Goal: Task Accomplishment & Management: Complete application form

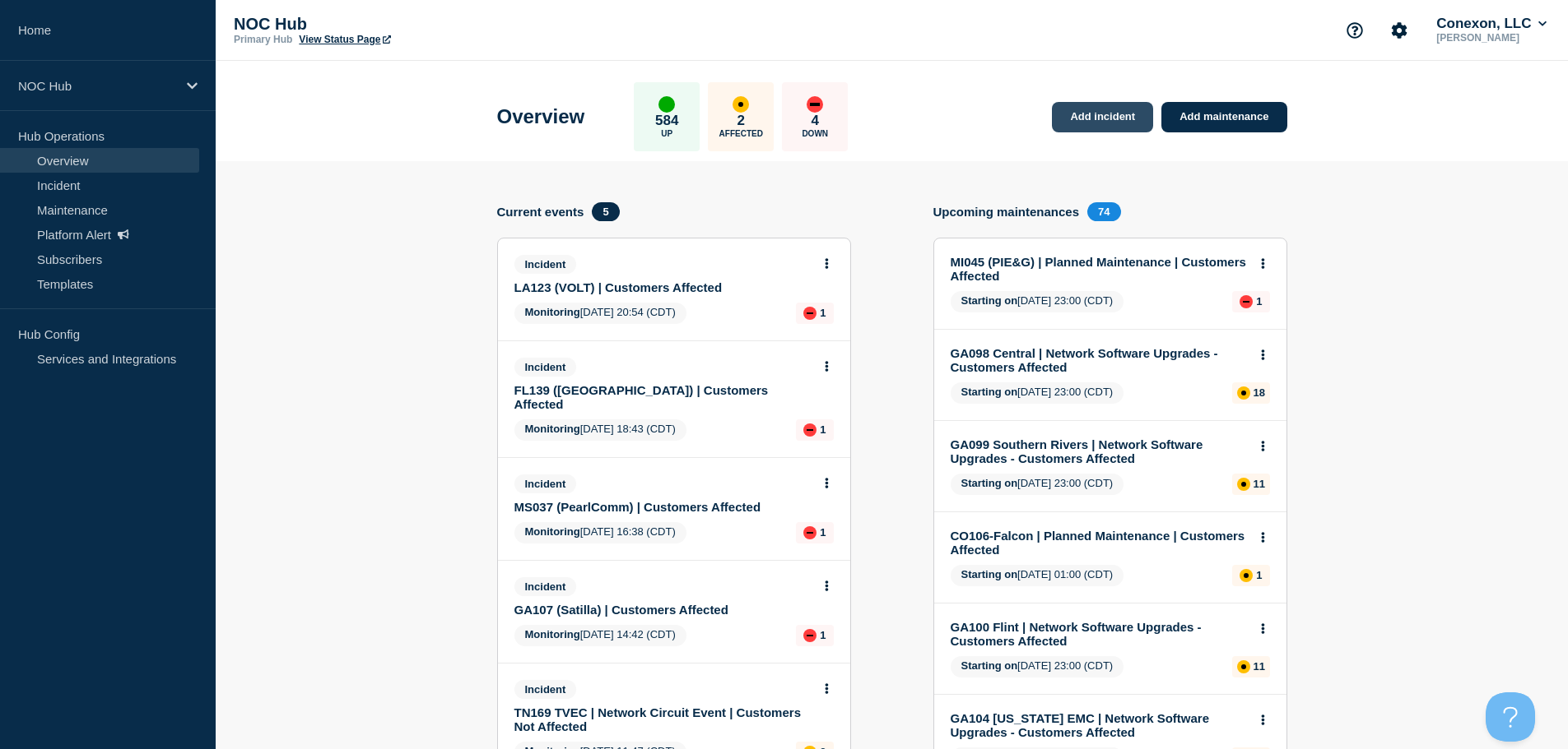
click at [1124, 122] on link "Add incident" at bounding box center [1101, 117] width 101 height 30
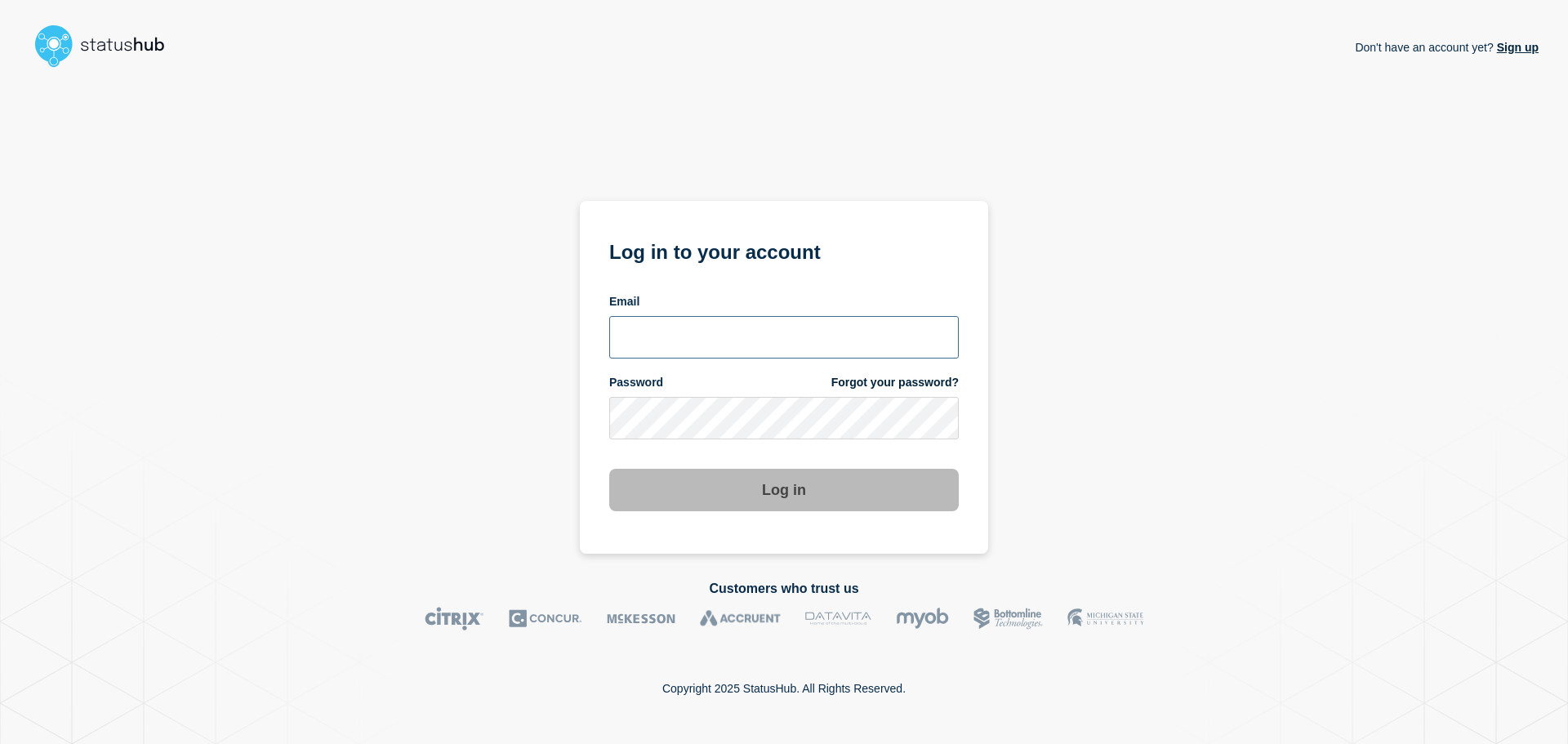
type input "ben.velasco@conexon.us"
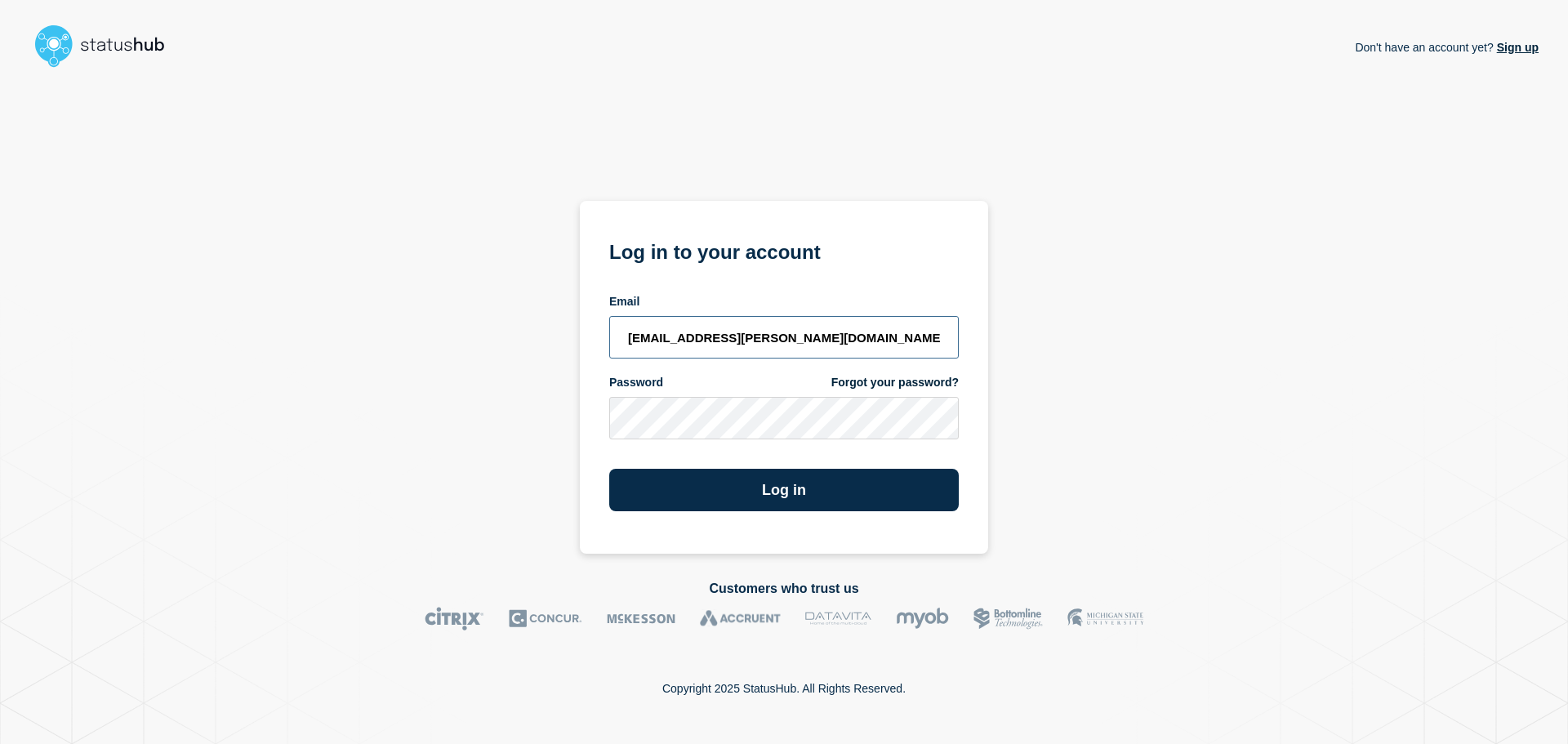
drag, startPoint x: 747, startPoint y: 326, endPoint x: 792, endPoint y: 338, distance: 46.6
click at [747, 326] on input "ben.velasco@conexon.us" at bounding box center [784, 337] width 349 height 42
click at [840, 485] on button "Log in" at bounding box center [784, 489] width 349 height 42
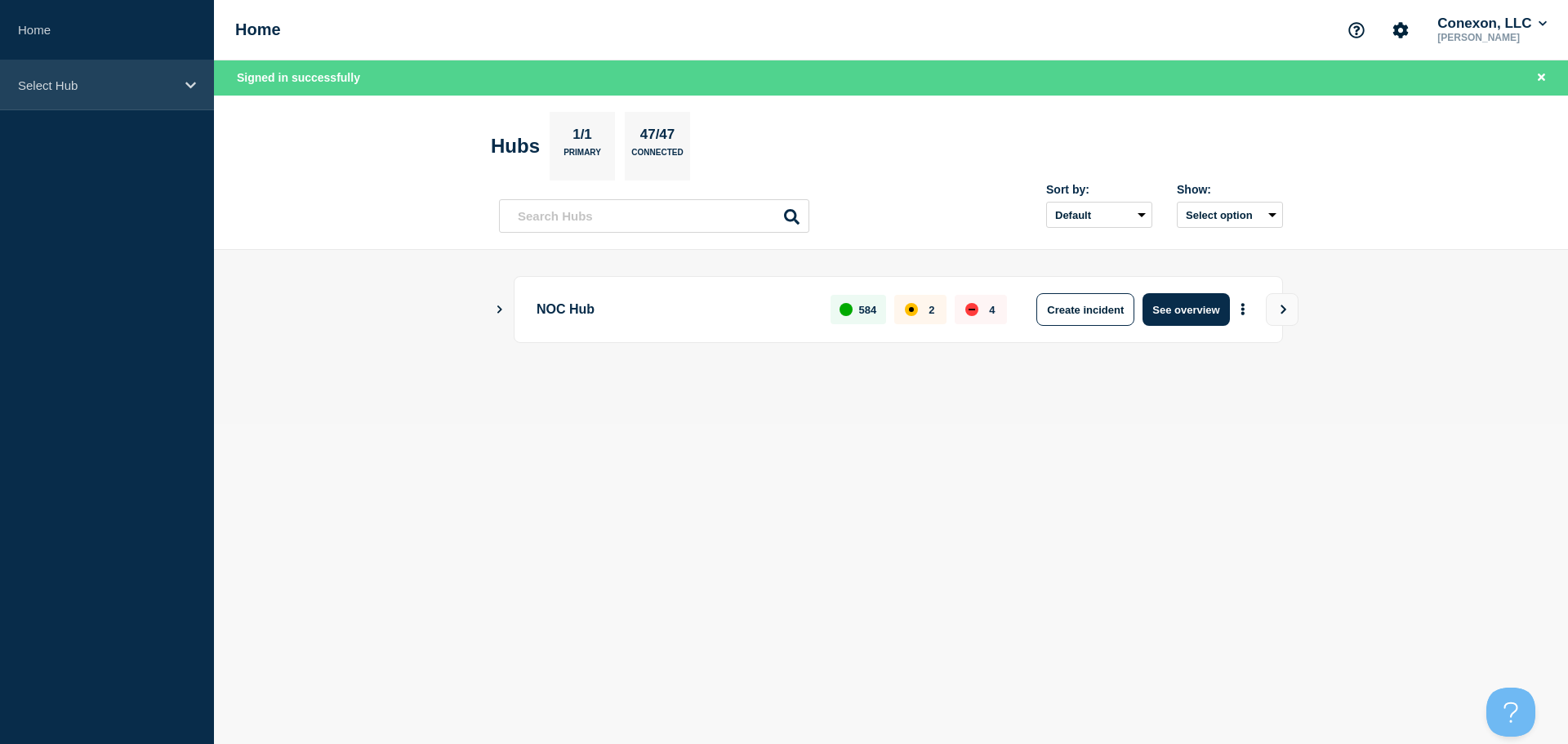
click at [135, 85] on p "Select Hub" at bounding box center [96, 85] width 157 height 14
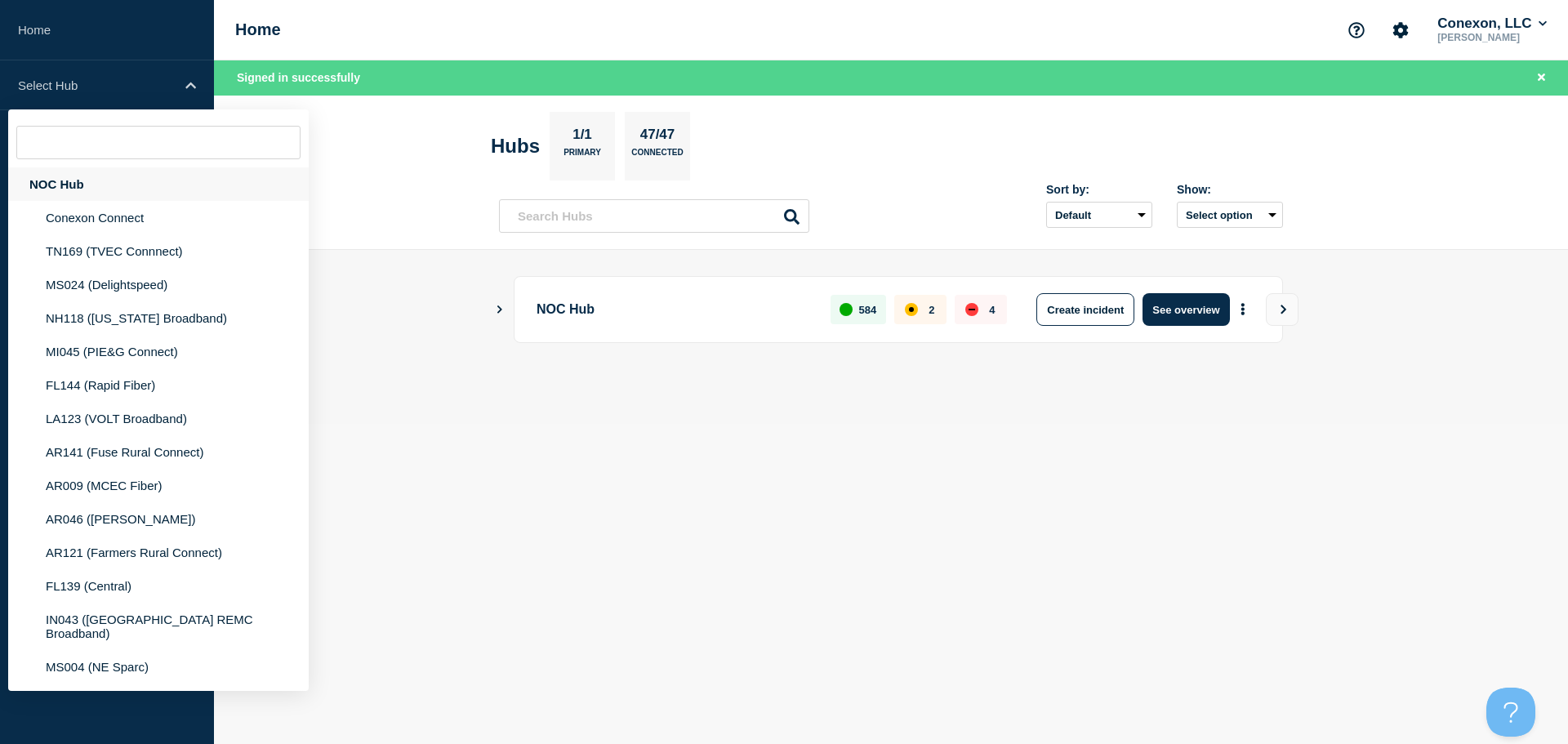
click at [122, 184] on div "NOC Hub" at bounding box center [159, 184] width 300 height 34
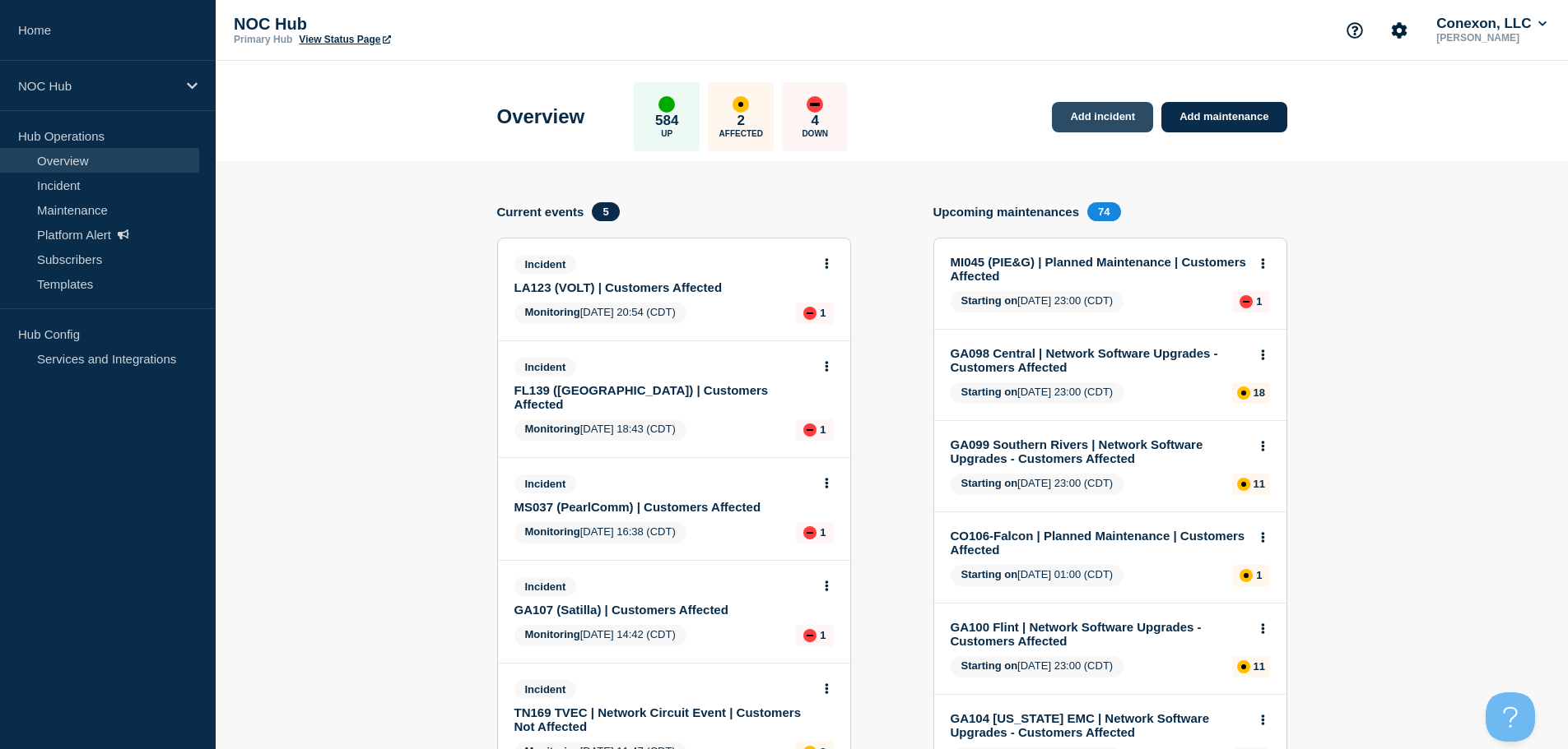
click at [1126, 104] on link "Add incident" at bounding box center [1101, 117] width 101 height 30
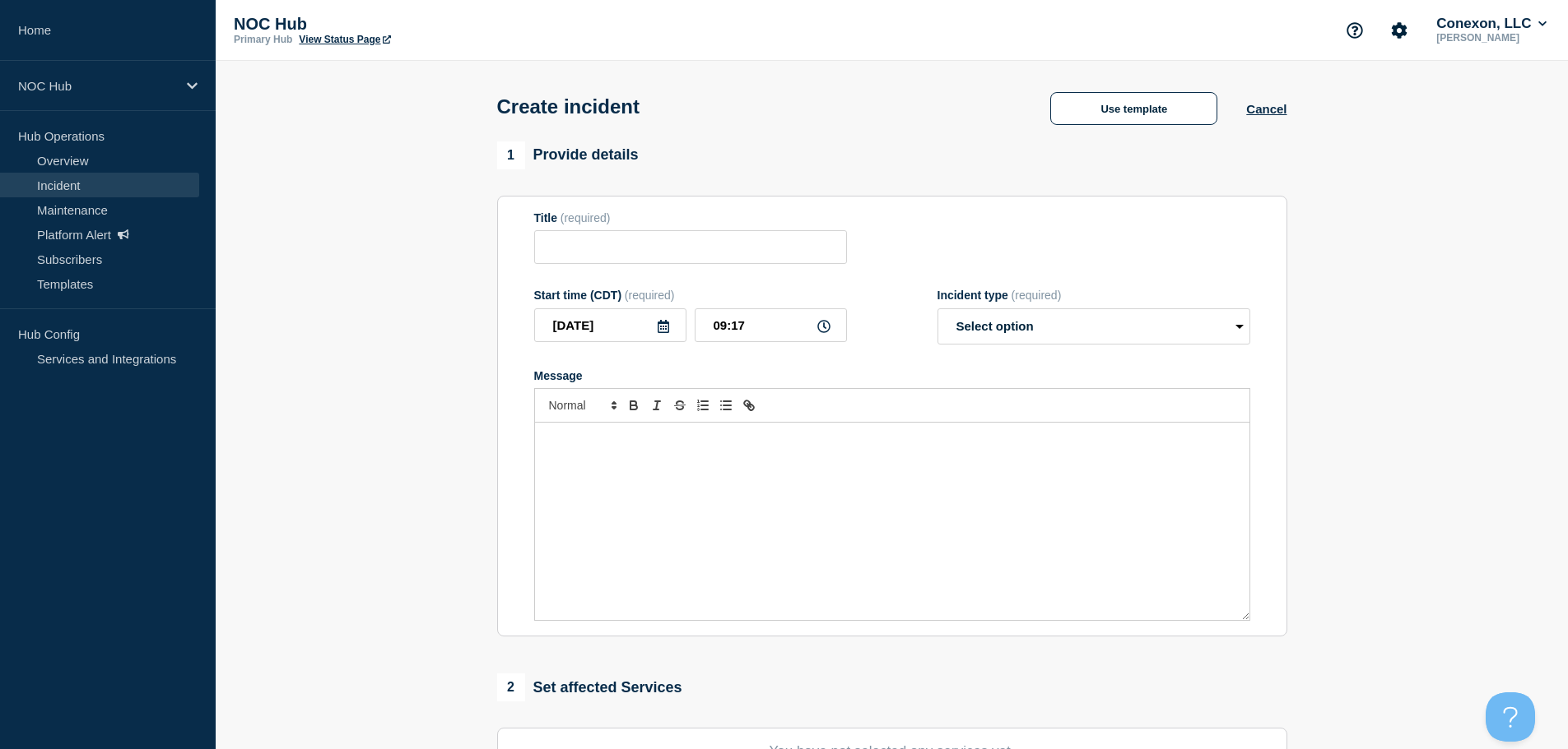
click at [1182, 87] on div "Create incident Use template Cancel" at bounding box center [891, 100] width 827 height 80
click at [1172, 99] on button "Use template" at bounding box center [1134, 108] width 167 height 33
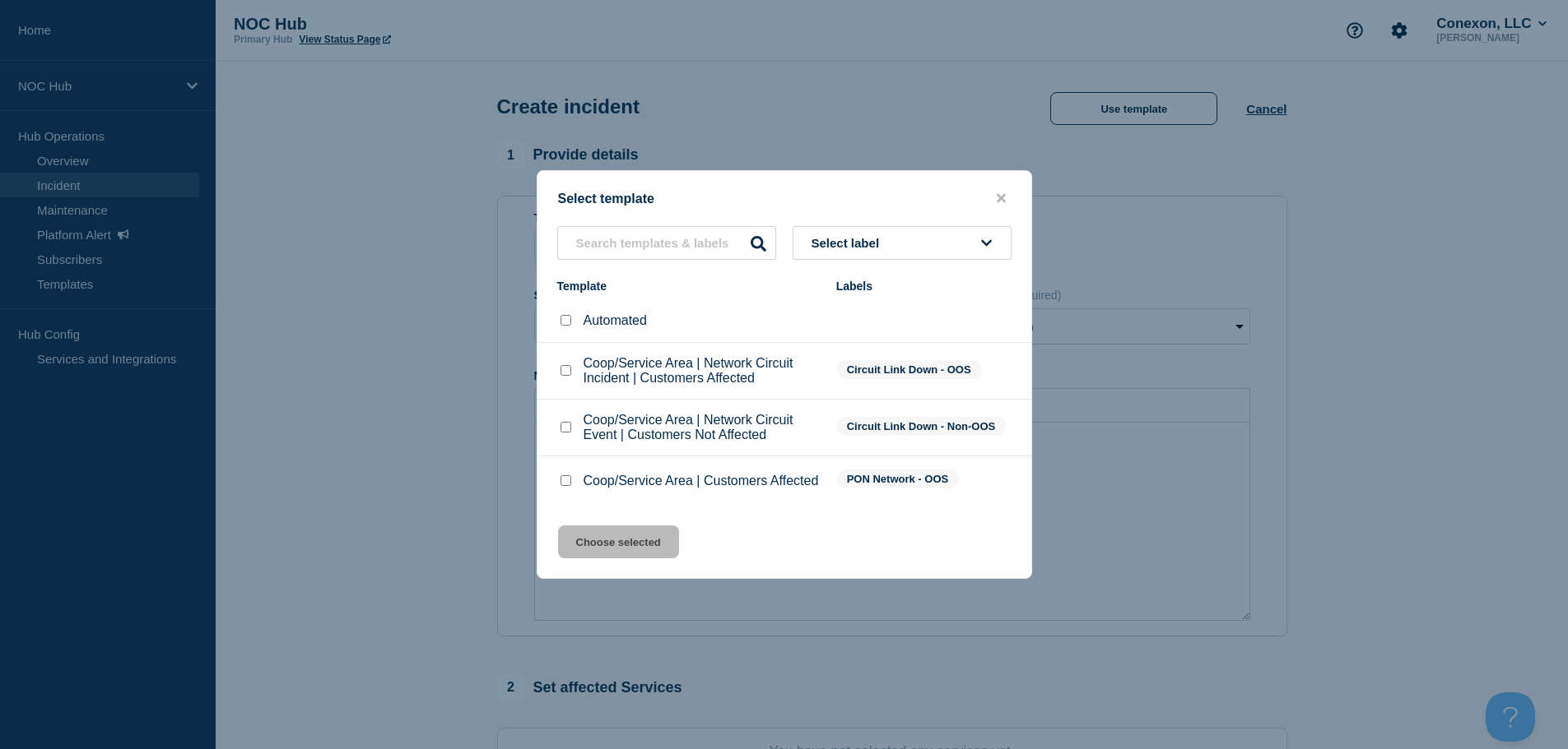
click at [565, 427] on input "Coop/Service Area | Network Circuit Event | Customers Not Affected checkbox" at bounding box center [565, 427] width 10 height 10
checkbox input "true"
click at [601, 537] on button "Choose selected" at bounding box center [619, 542] width 121 height 33
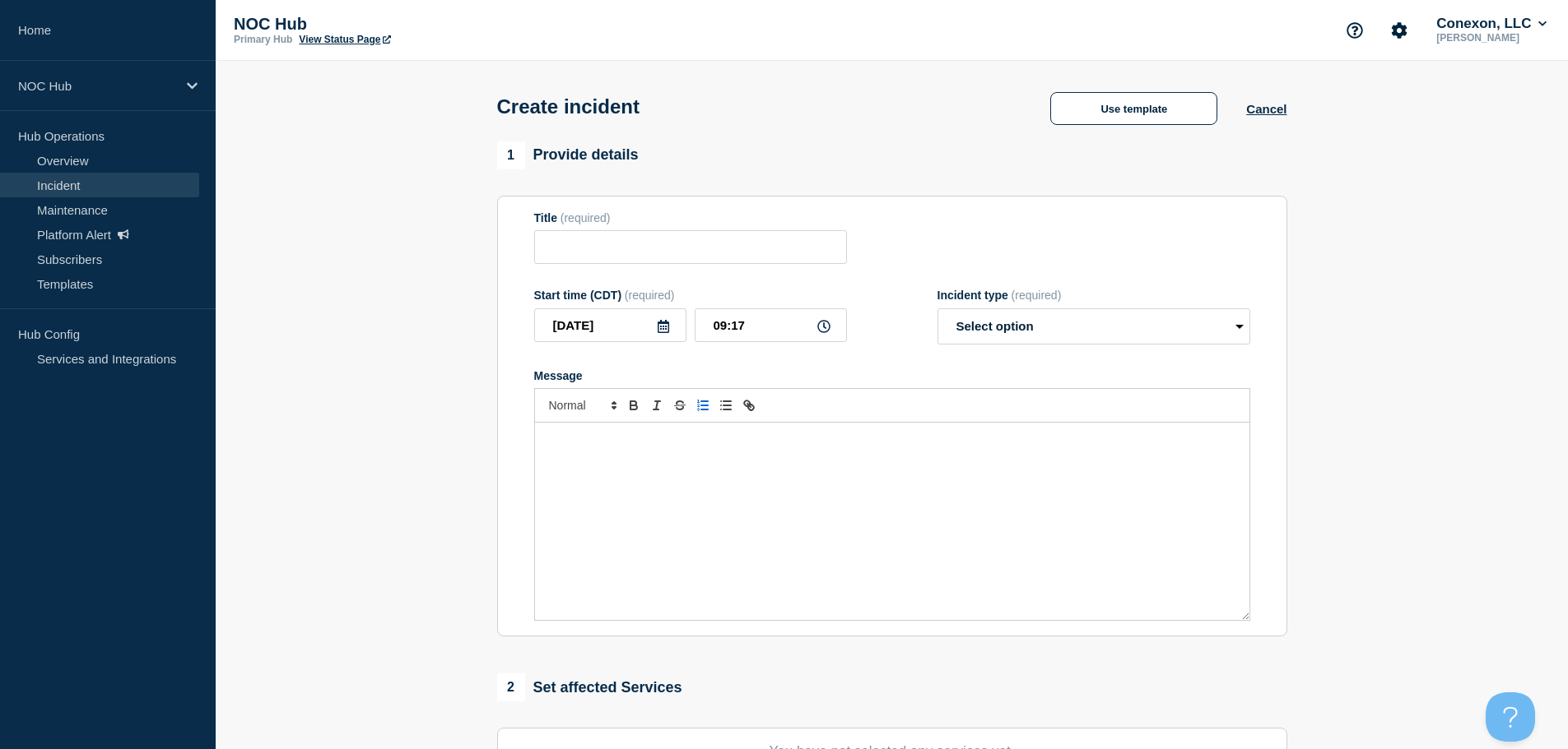
type input "Coop/Service Area | Network Circuit Event | Customers Not Affected"
select select "investigating"
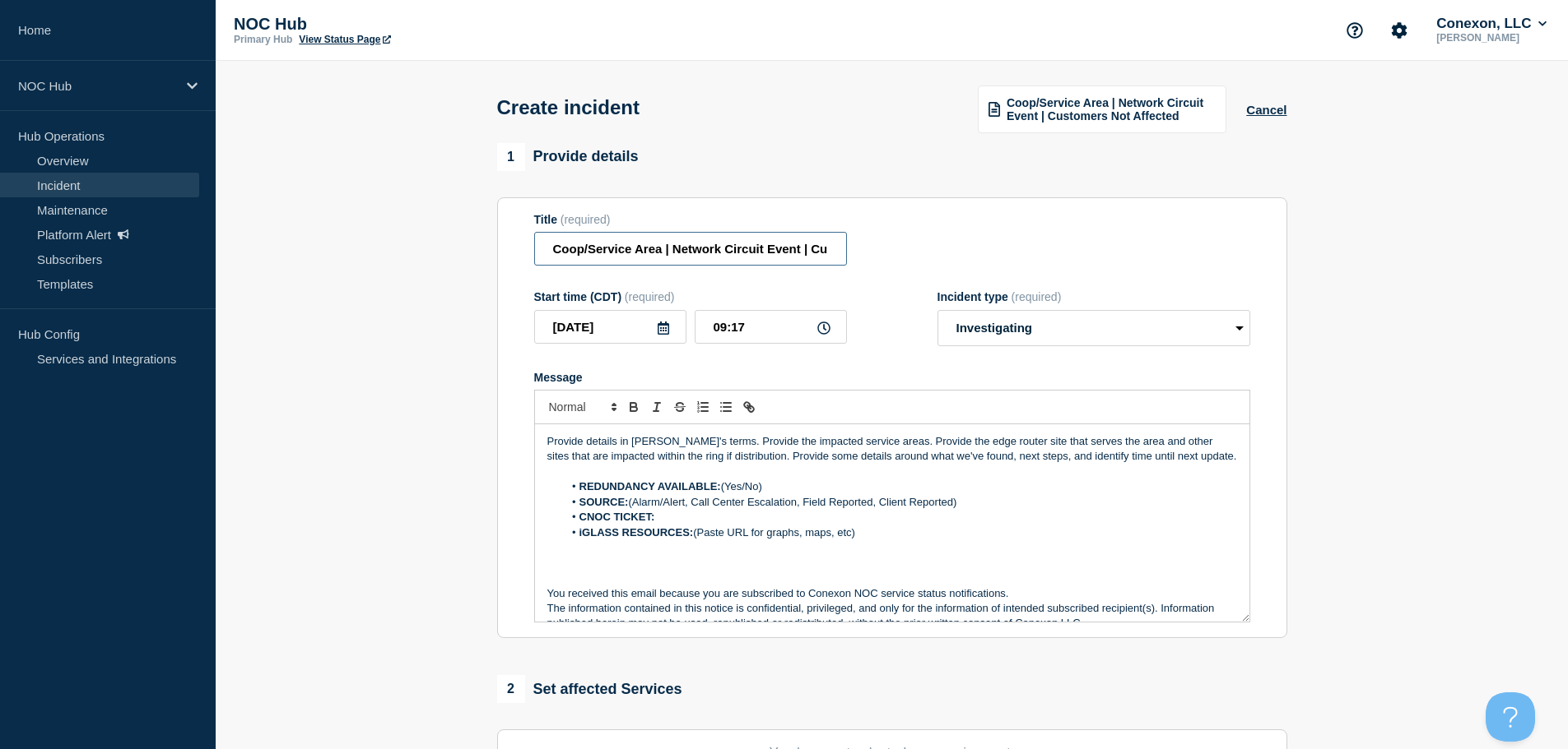
drag, startPoint x: 661, startPoint y: 253, endPoint x: 518, endPoint y: 244, distance: 143.3
click at [490, 263] on div "1 Provide details Title (required) Coop/Service Area | Network Circuit Event | …" at bounding box center [891, 614] width 809 height 942
type input "FL101 Cologix | Network Circuit Event | Customers Not Affected"
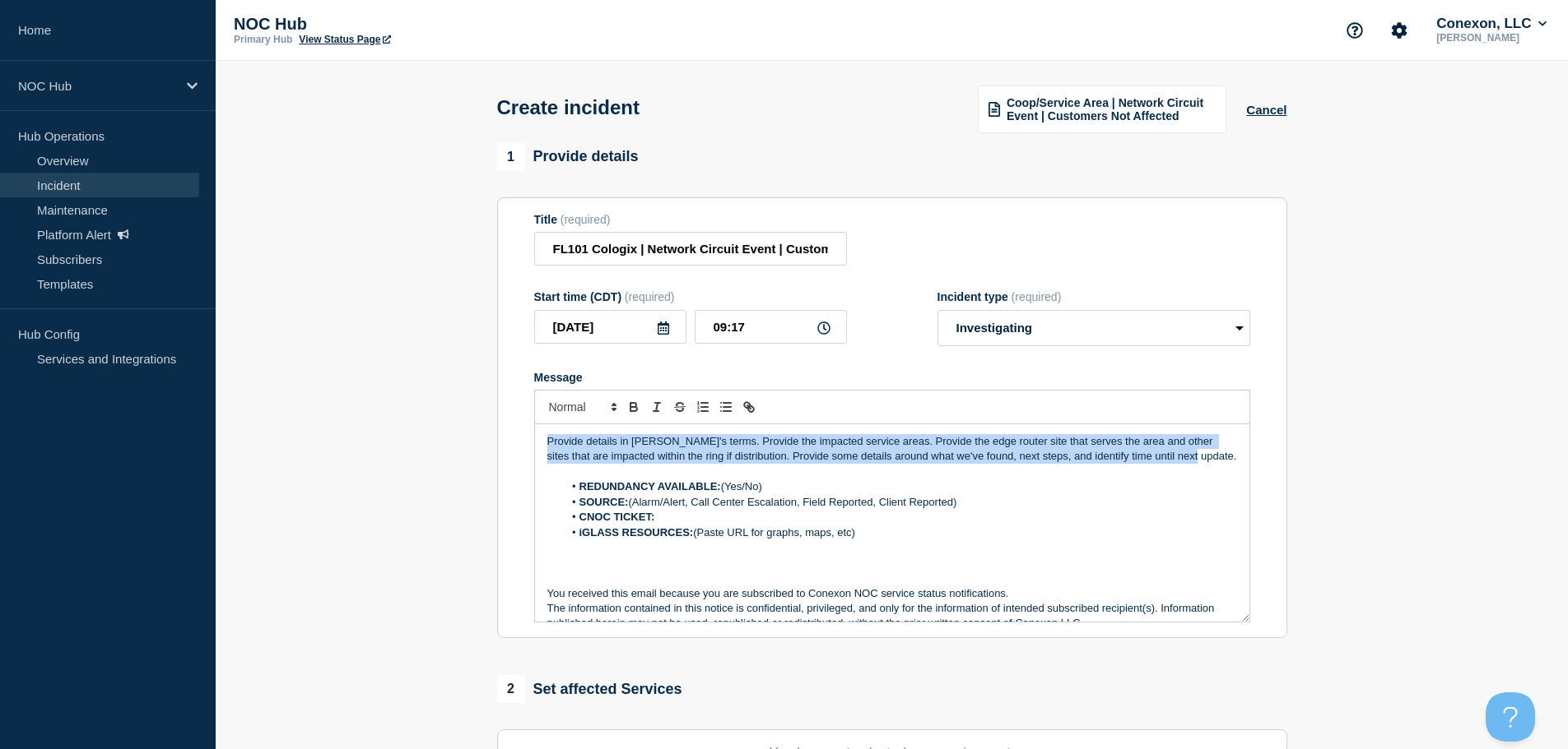
drag, startPoint x: 1171, startPoint y: 462, endPoint x: 420, endPoint y: 397, distance: 753.8
click at [420, 397] on section "1 Provide details Title (required) FL101 Cologix | Network Circuit Event | Cust…" at bounding box center [891, 614] width 1352 height 942
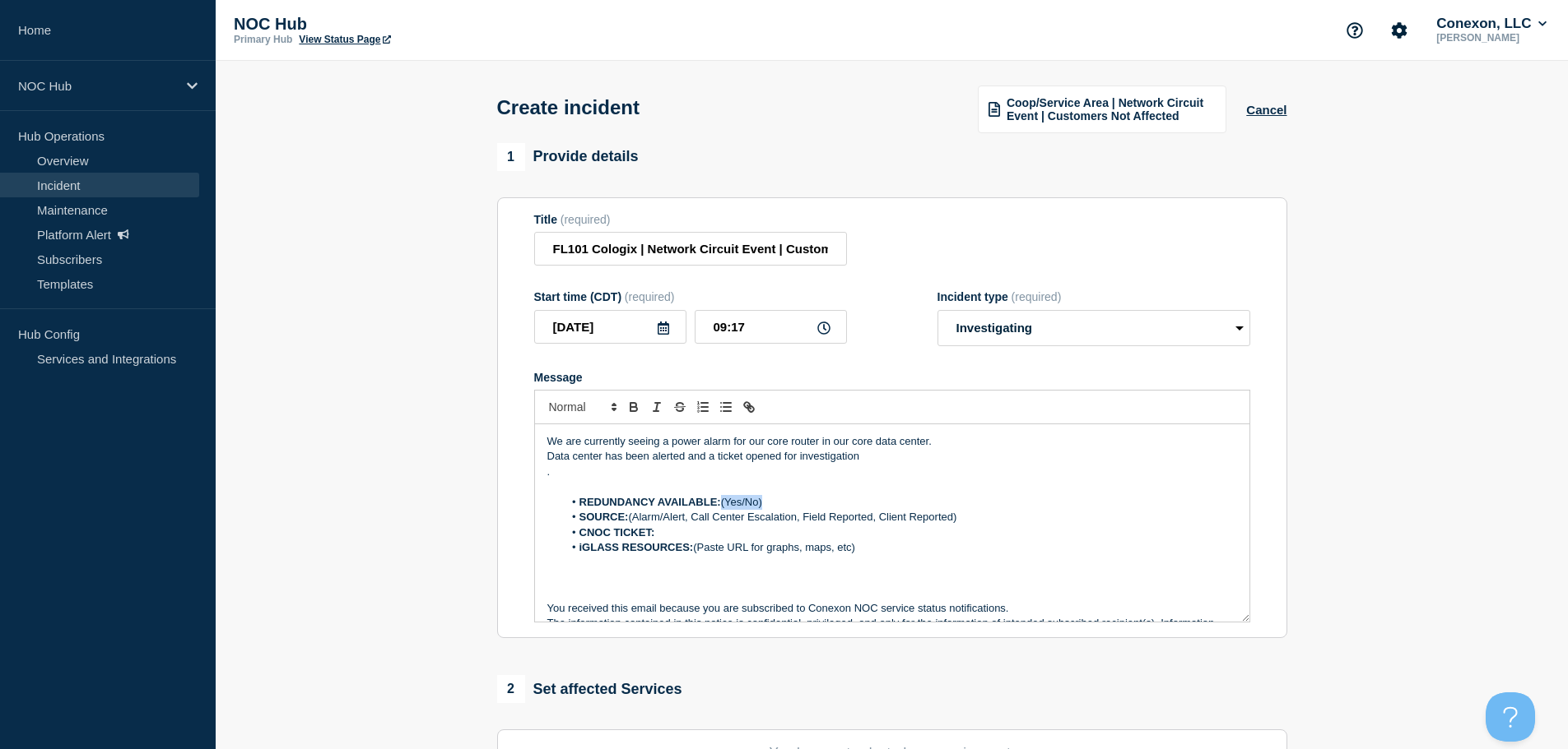
drag, startPoint x: 738, startPoint y: 511, endPoint x: 722, endPoint y: 512, distance: 16.0
click at [722, 510] on li "REDUNDANCY AVAILABLE: (Yes/No)" at bounding box center [900, 503] width 674 height 15
drag, startPoint x: 631, startPoint y: 519, endPoint x: 1006, endPoint y: 519, distance: 375.0
click at [1006, 519] on li "SOURCE: (Alarm/Alert, Call Center Escalation, Field Reported, Client Reported)" at bounding box center [900, 517] width 674 height 15
click at [734, 503] on strong "REDUNDANCY AVAILABLE: Yes" at bounding box center [661, 501] width 163 height 12
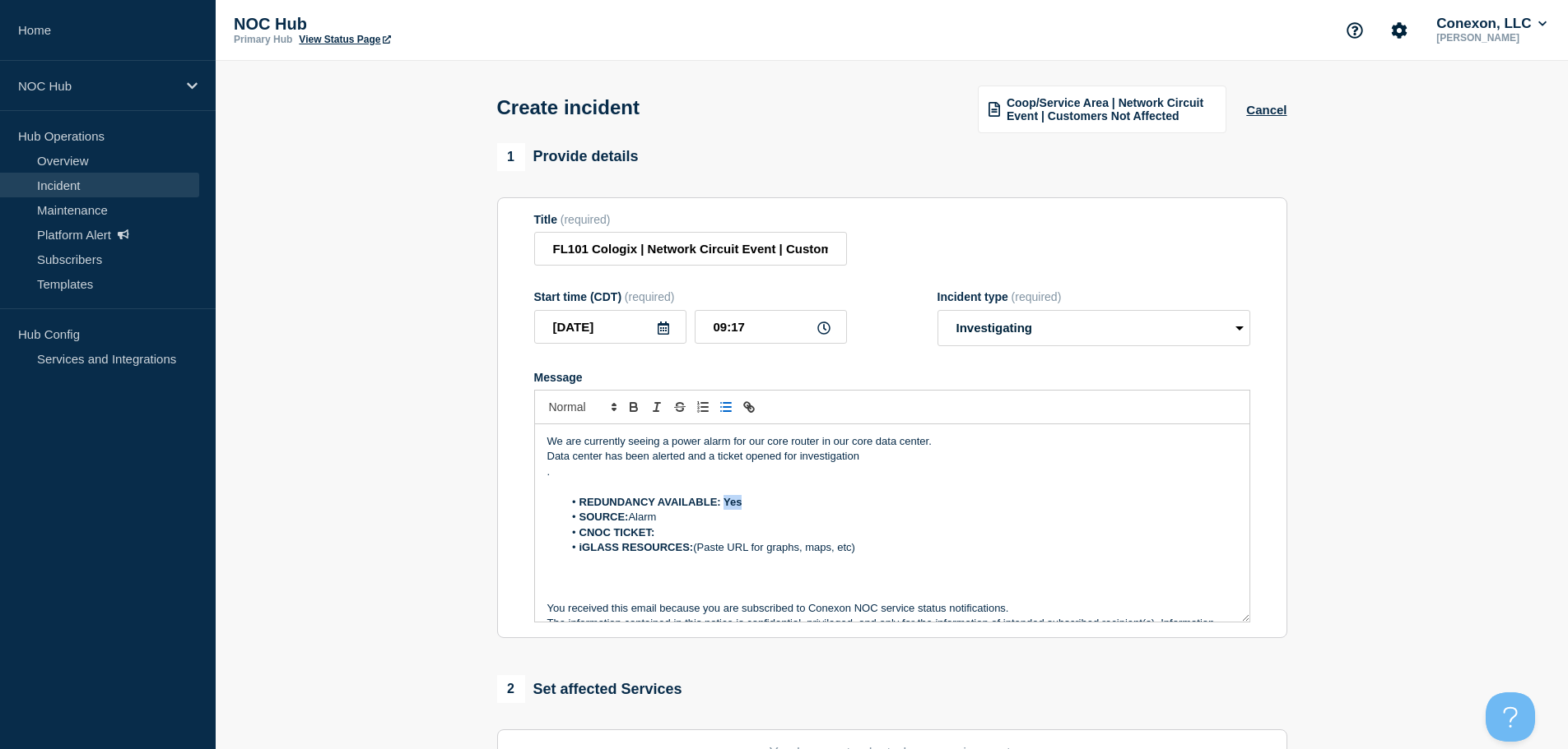
click at [734, 503] on strong "REDUNDANCY AVAILABLE: Yes" at bounding box center [661, 501] width 163 height 12
click at [717, 524] on li "SOURCE: Alarm" at bounding box center [900, 517] width 674 height 15
click at [712, 530] on li "CNOC TICKET:" at bounding box center [900, 533] width 674 height 15
click at [899, 553] on li "iGLASS RESOURCES: (Paste URL for graphs, maps, etc)" at bounding box center [900, 548] width 674 height 15
click at [900, 553] on li "iGLASS RESOURCES: (Paste URL for graphs, maps, etc)" at bounding box center [900, 548] width 674 height 15
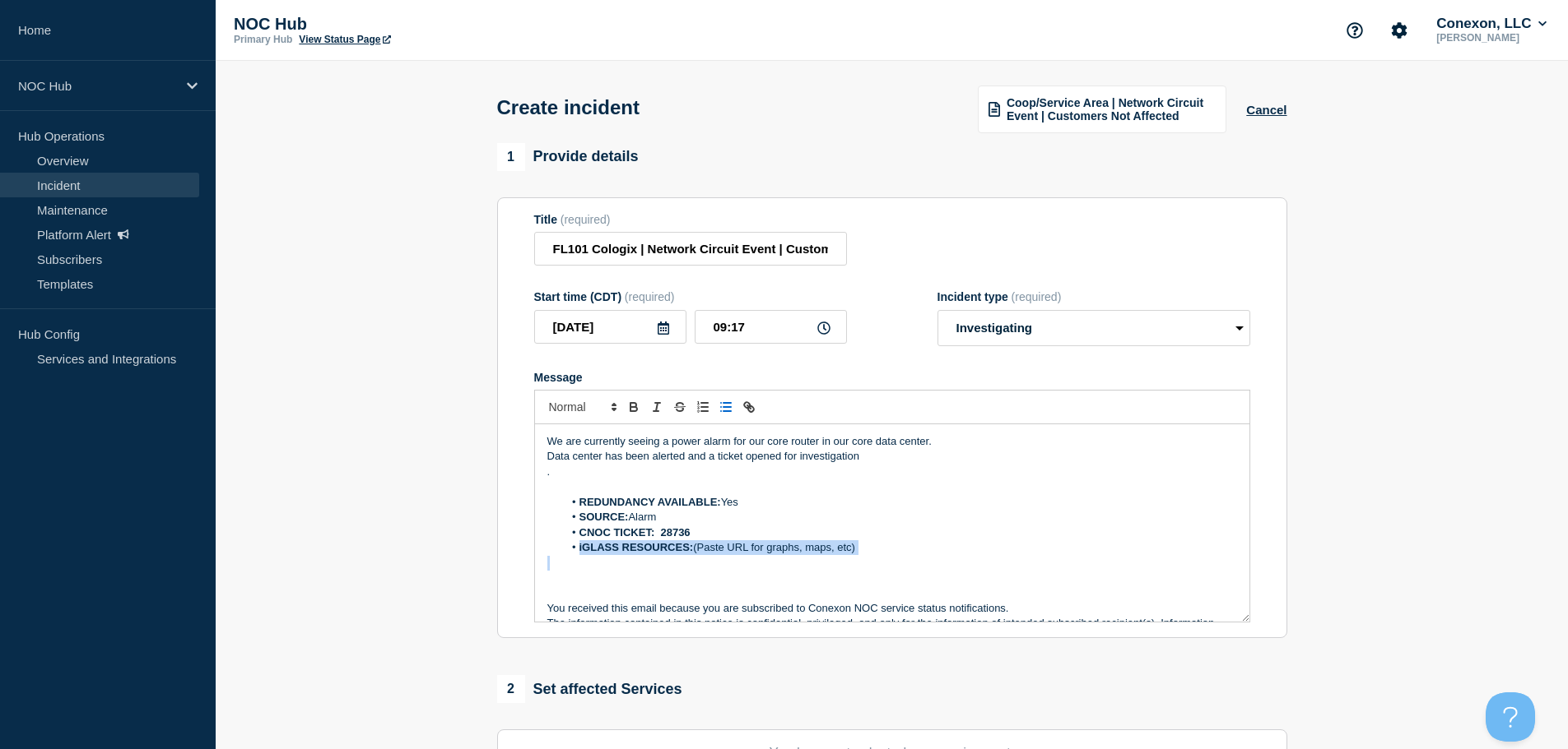
click at [900, 553] on li "iGLASS RESOURCES: (Paste URL for graphs, maps, etc)" at bounding box center [900, 548] width 674 height 15
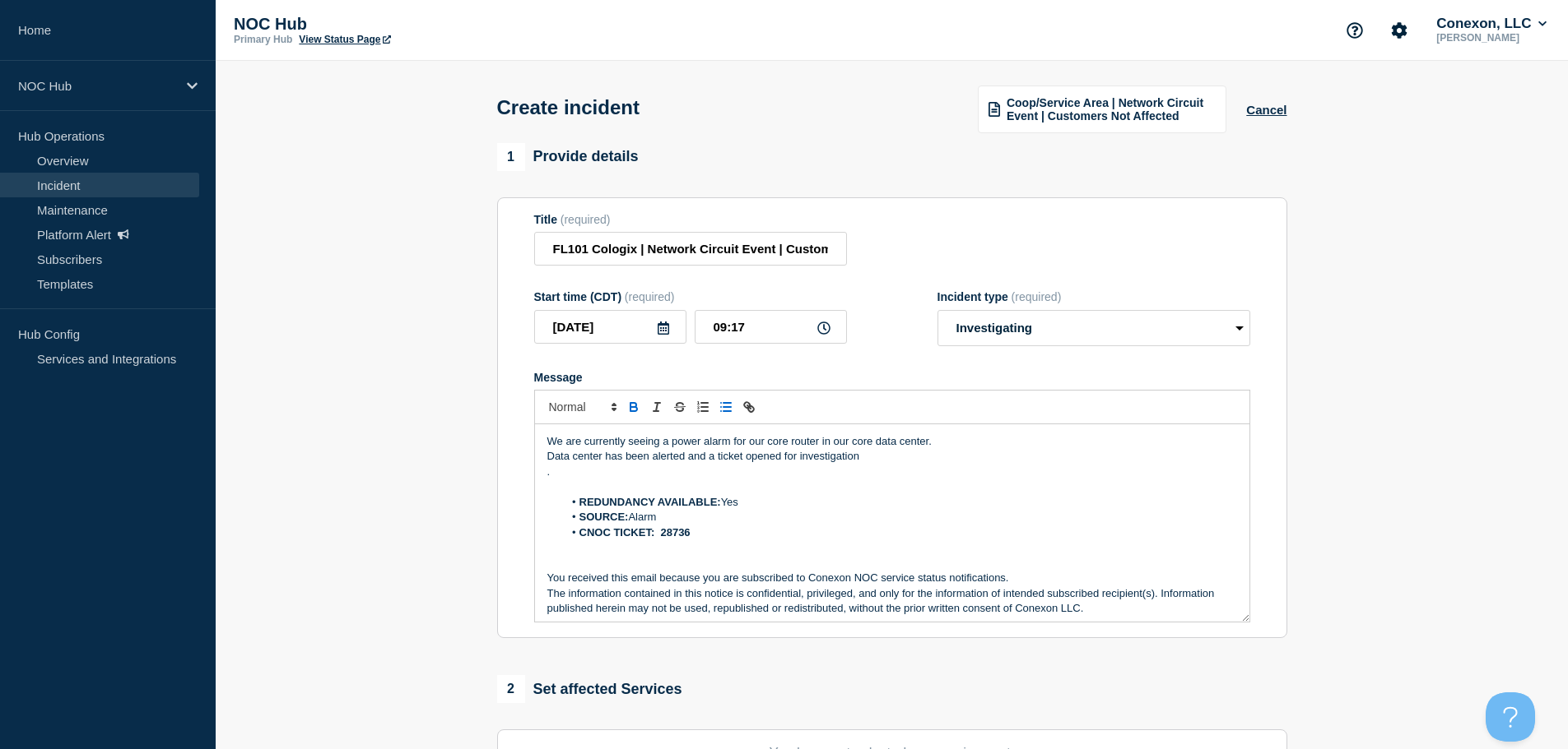
scroll to position [4, 0]
click at [666, 531] on strong "CNOC TICKET: 28736" at bounding box center [634, 528] width 111 height 12
click at [422, 489] on section "1 Provide details Title (required) FL101 Cologix | Network Circuit Event | Cust…" at bounding box center [891, 614] width 1352 height 942
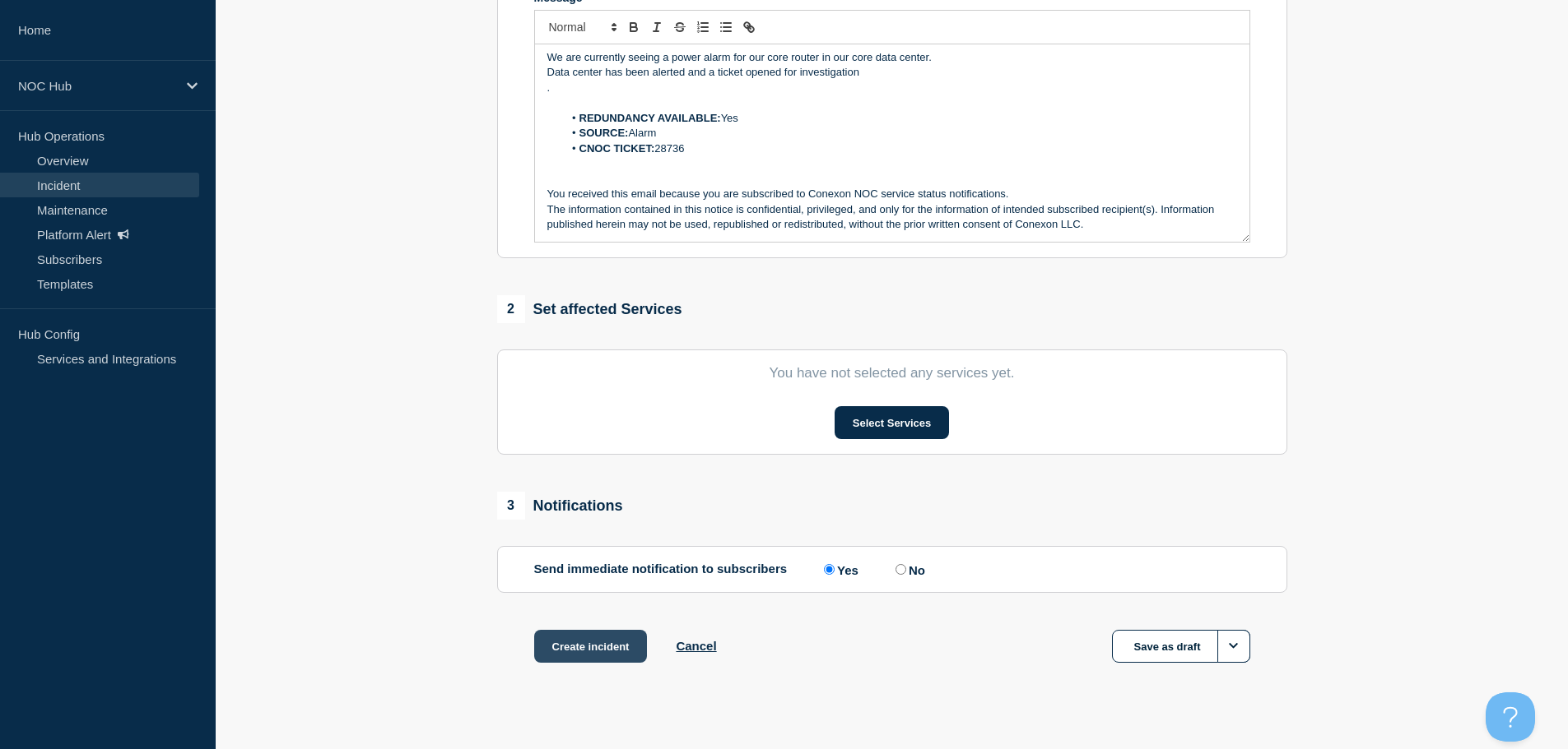
scroll to position [403, 0]
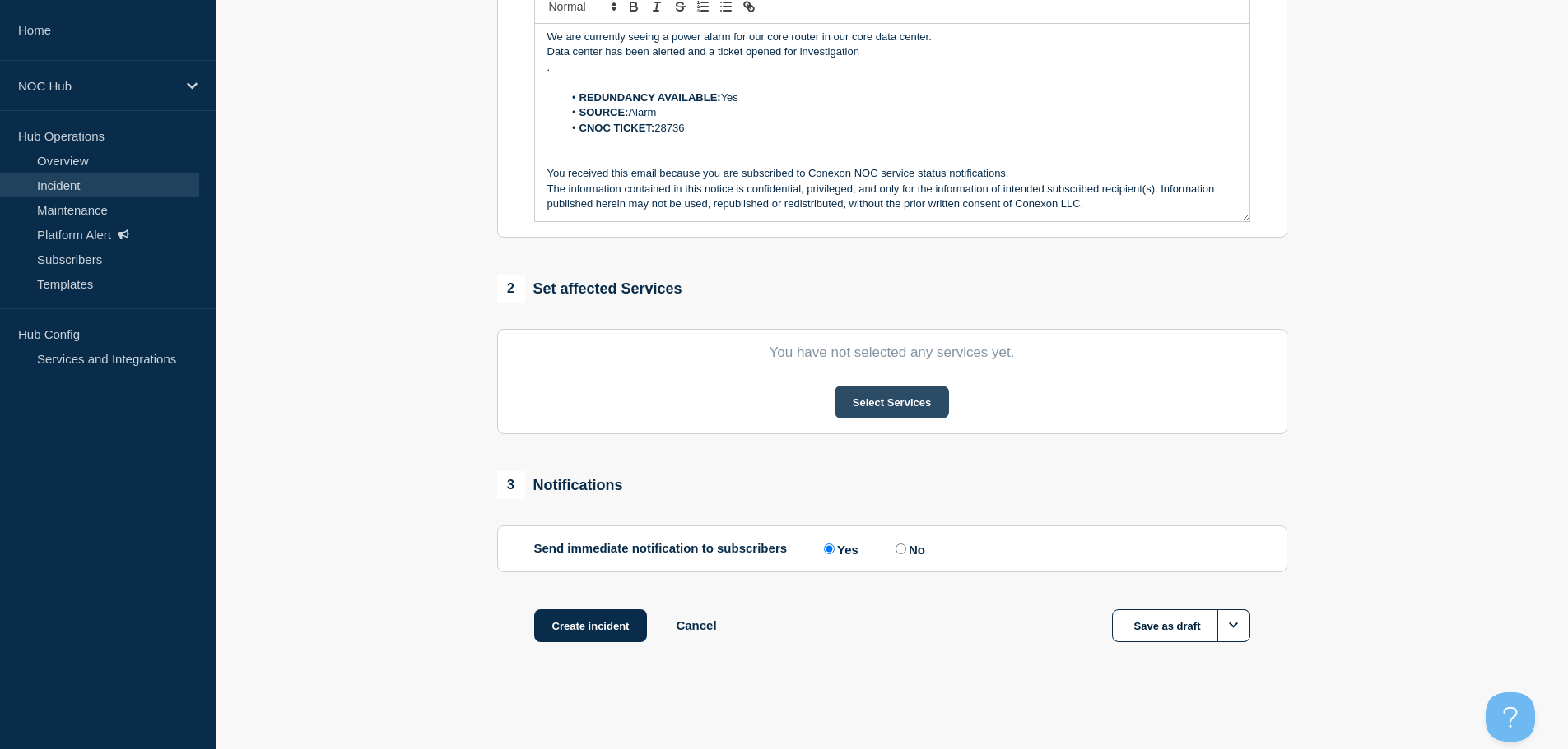
click at [920, 405] on button "Select Services" at bounding box center [891, 402] width 115 height 33
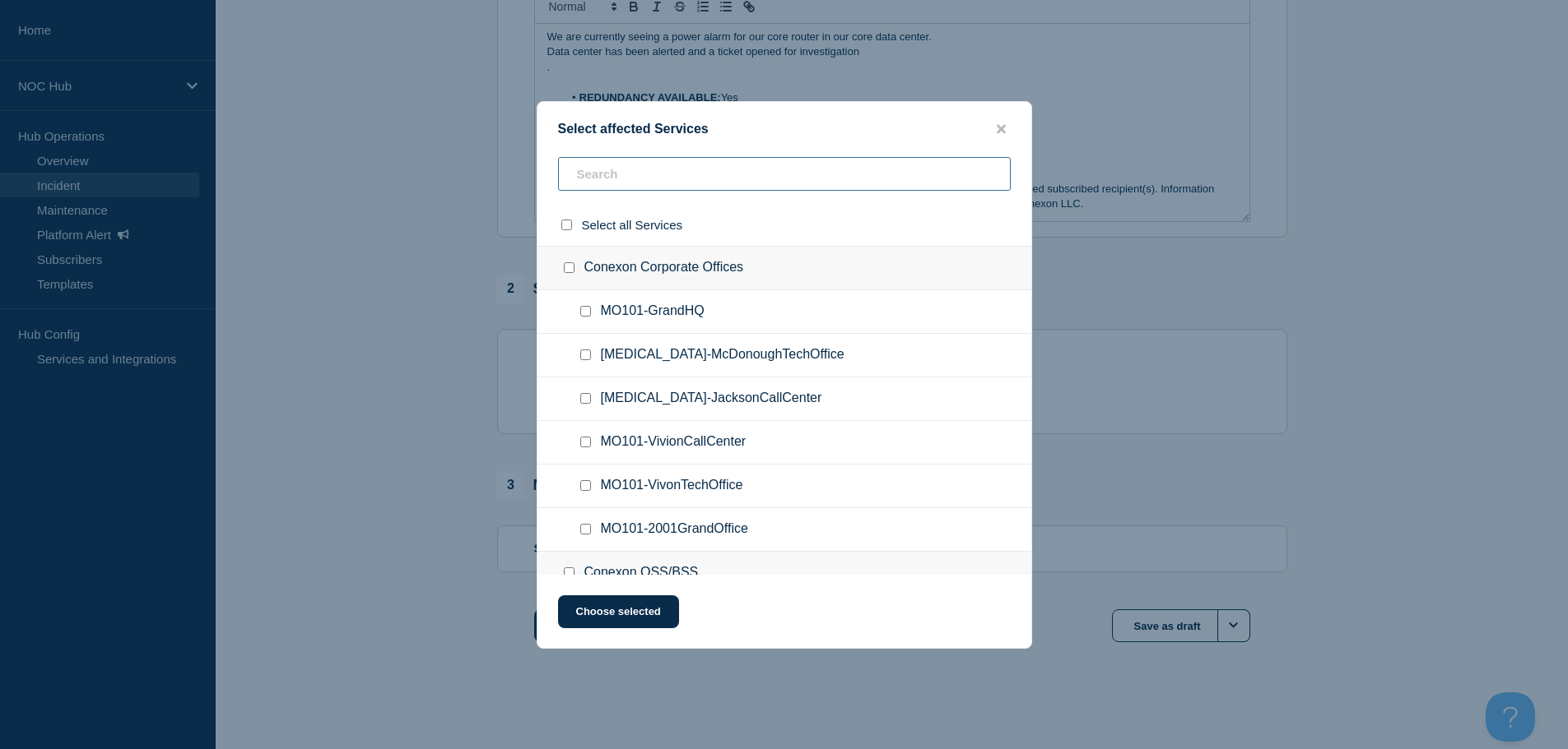
click at [649, 164] on input "text" at bounding box center [784, 174] width 452 height 34
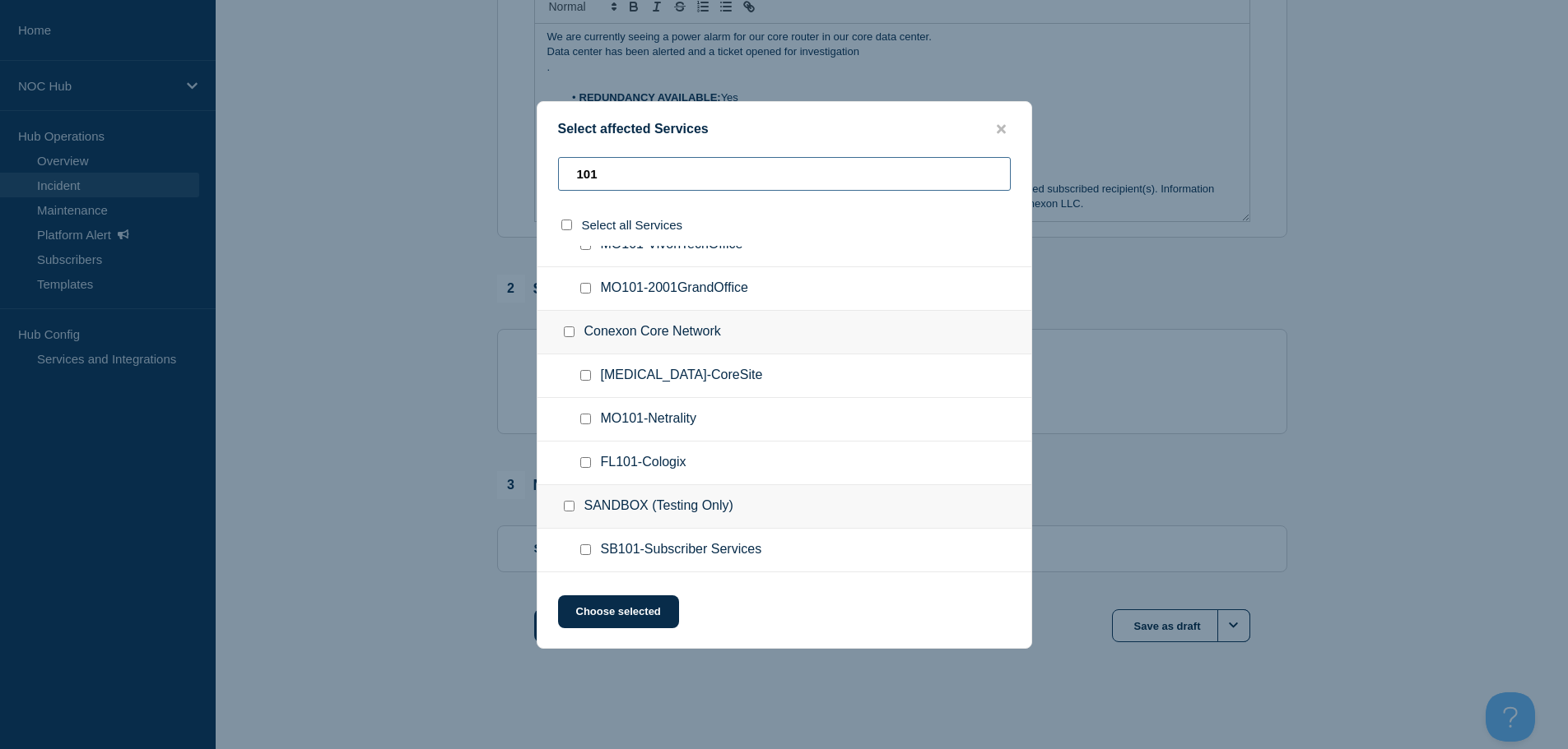
scroll to position [247, 0]
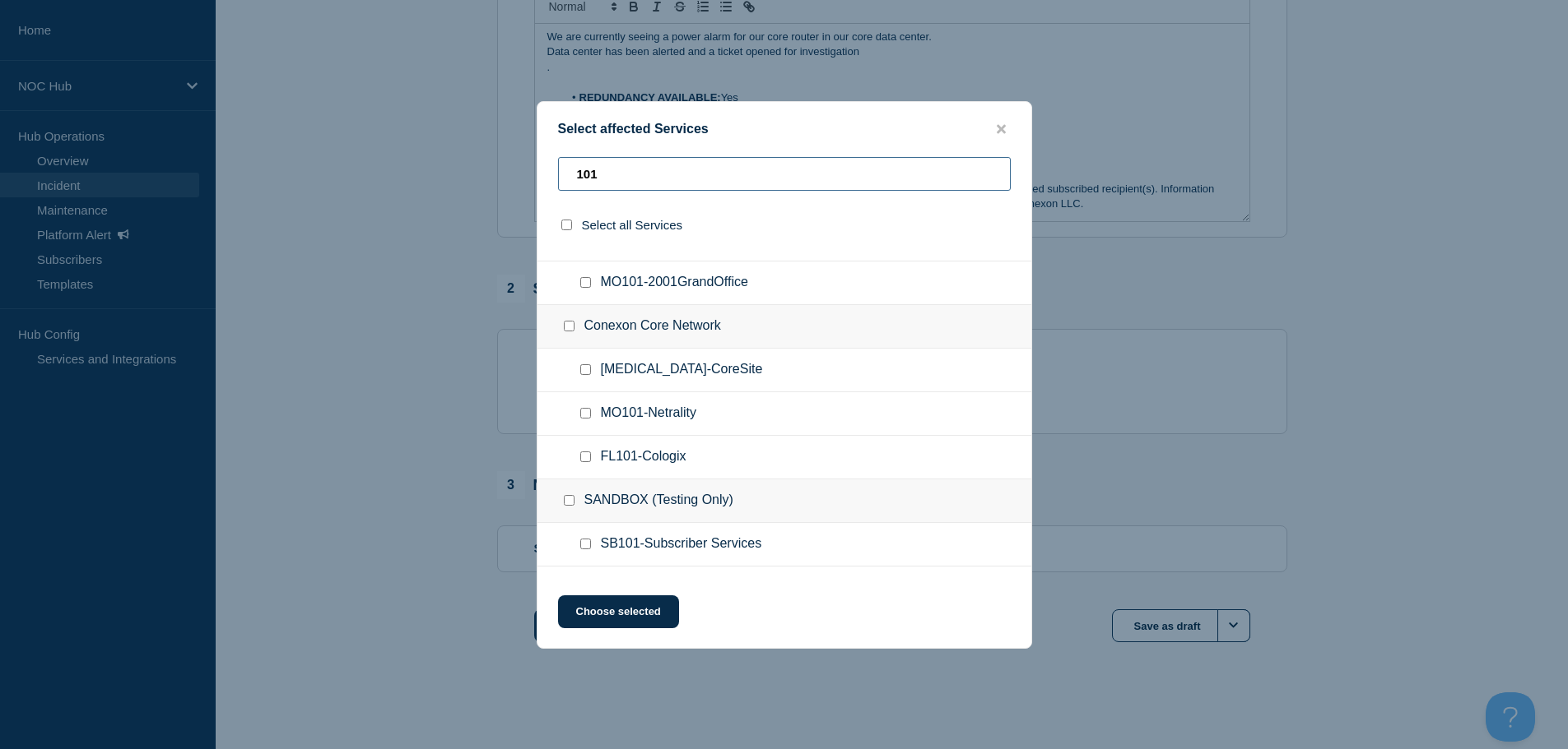
type input "101"
click at [585, 455] on input "FL101-Cologix checkbox" at bounding box center [585, 456] width 10 height 10
checkbox input "true"
click at [623, 602] on button "Choose selected" at bounding box center [619, 612] width 121 height 33
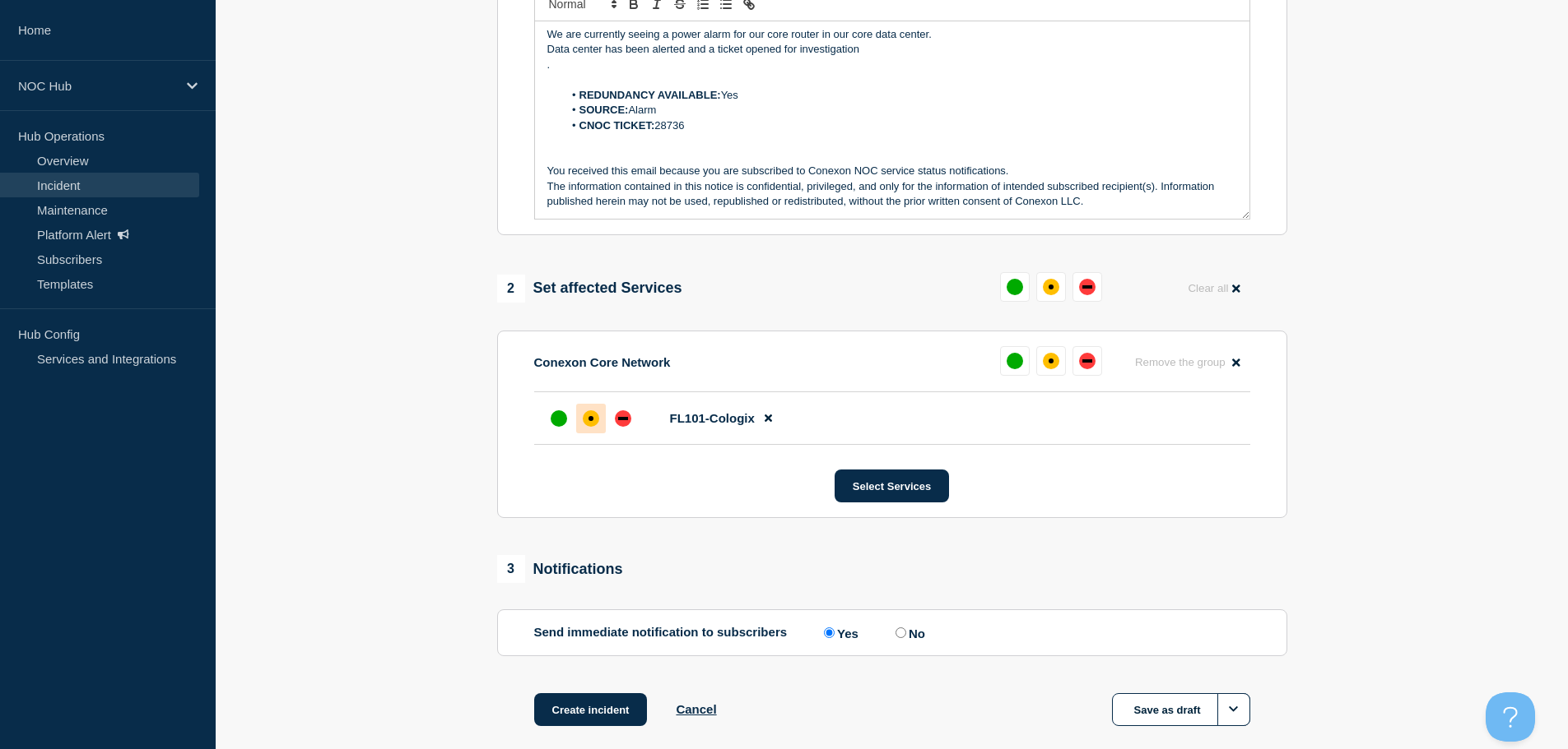
click at [595, 417] on div "affected" at bounding box center [590, 418] width 16 height 16
click at [565, 421] on div "up" at bounding box center [558, 418] width 16 height 16
click at [579, 714] on button "Create incident" at bounding box center [590, 709] width 114 height 33
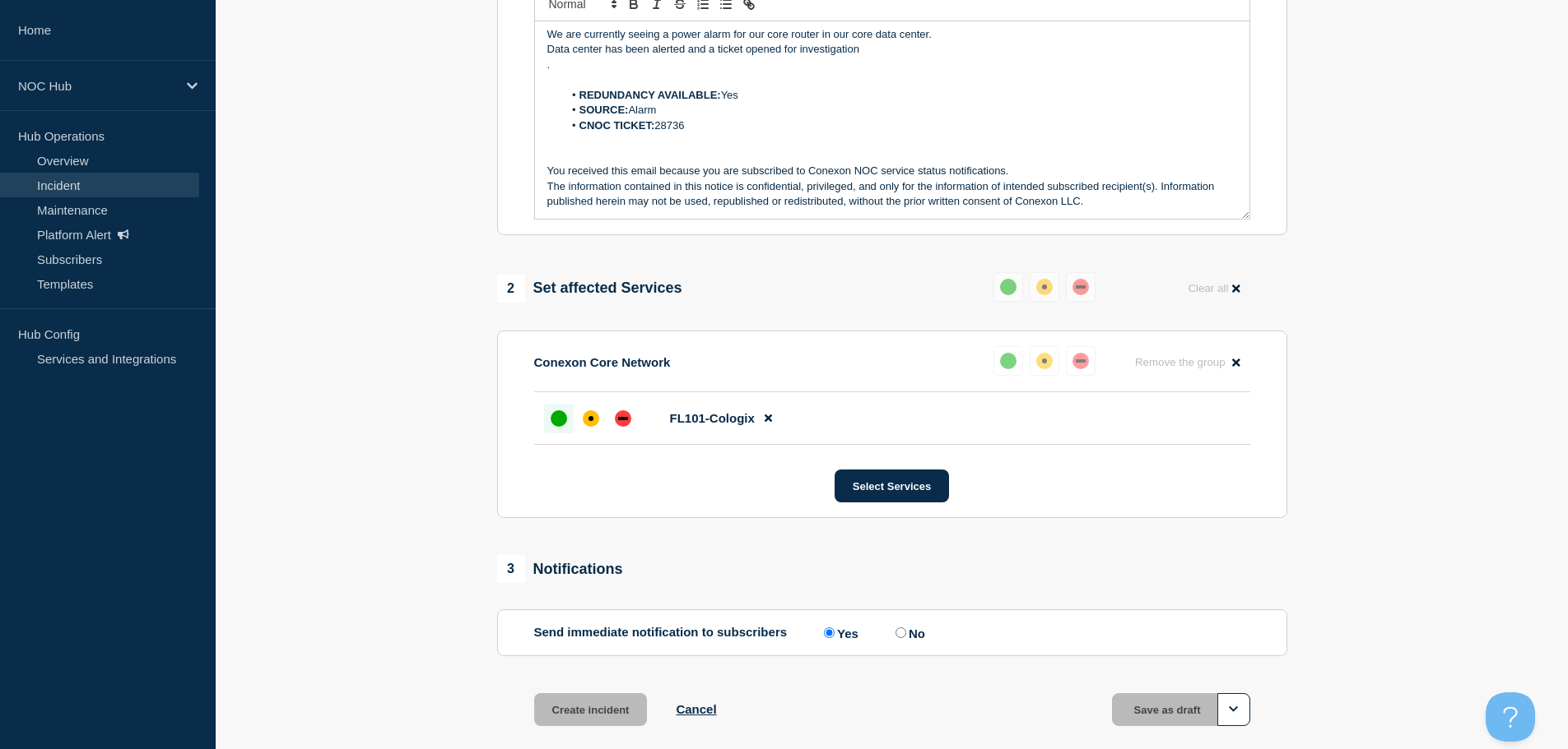
scroll to position [439, 0]
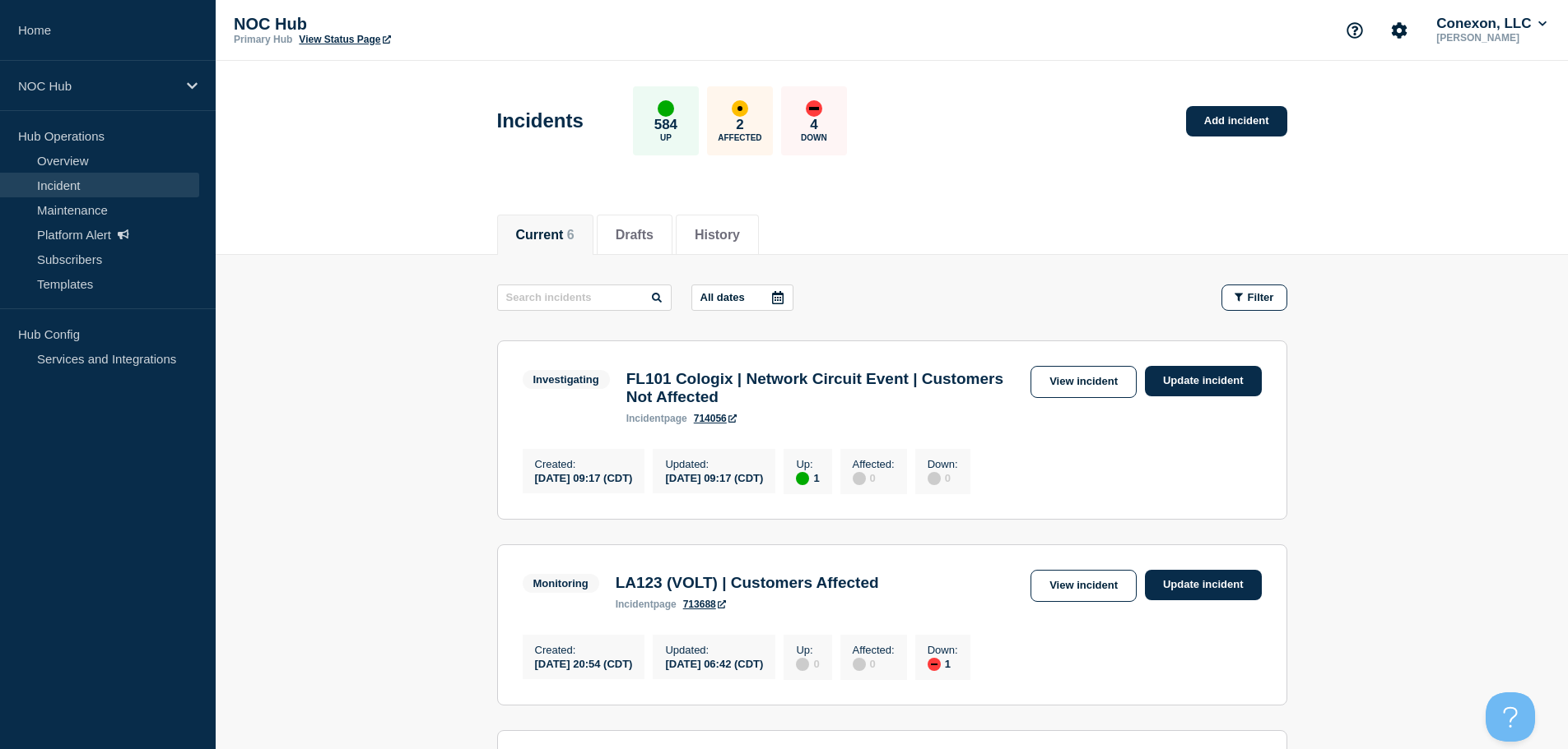
click at [710, 424] on link "714056" at bounding box center [714, 419] width 43 height 11
click at [68, 139] on p "Hub Operations" at bounding box center [108, 135] width 216 height 25
click at [75, 152] on link "Overview" at bounding box center [99, 161] width 199 height 25
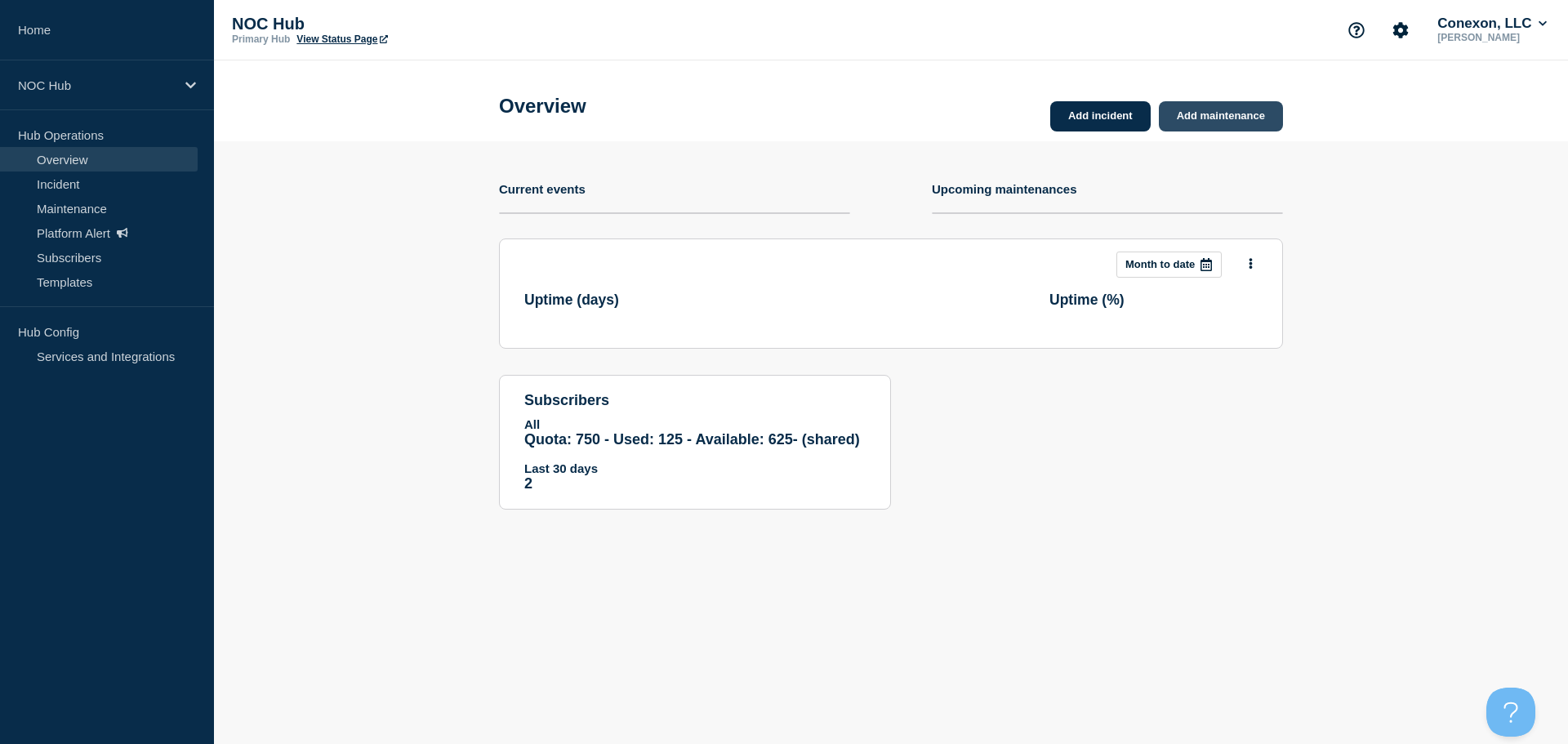
click at [1249, 124] on link "Add maintenance" at bounding box center [1221, 116] width 124 height 30
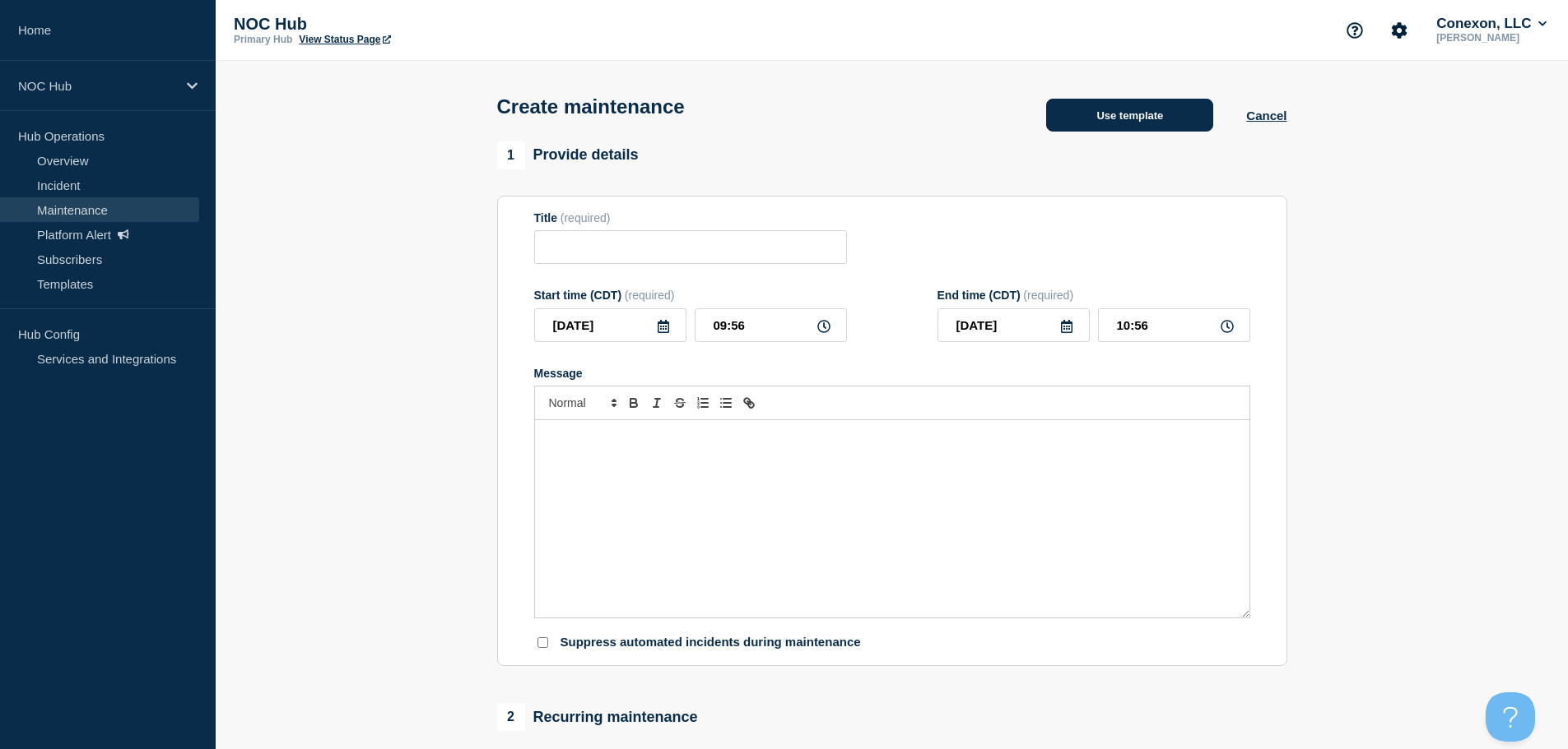
click at [1175, 122] on button "Use template" at bounding box center [1129, 114] width 167 height 33
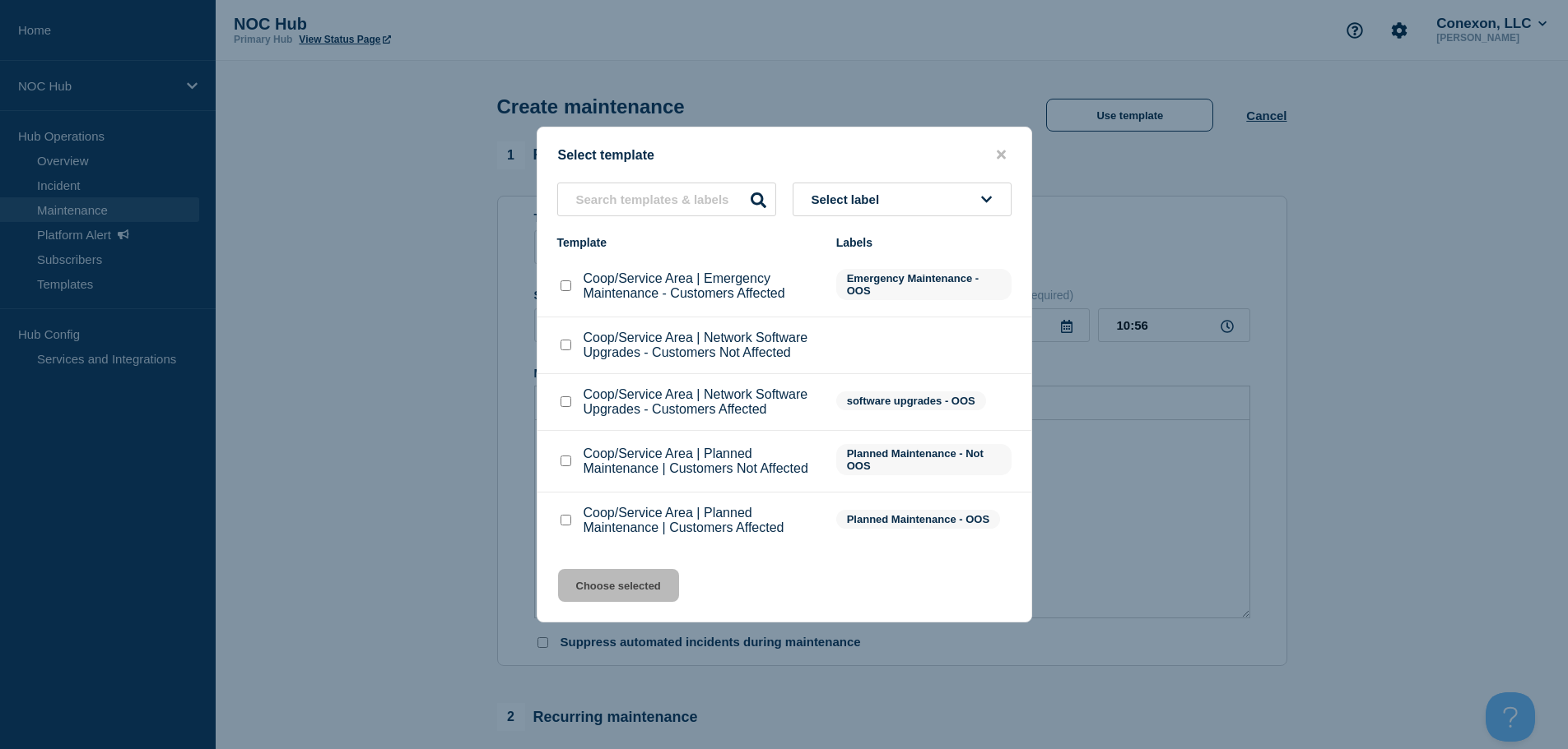
click at [563, 526] on input "Coop/Service Area | Planned Maintenance | Customers Affected checkbox" at bounding box center [565, 519] width 10 height 10
checkbox input "true"
click at [592, 602] on button "Choose selected" at bounding box center [619, 585] width 121 height 33
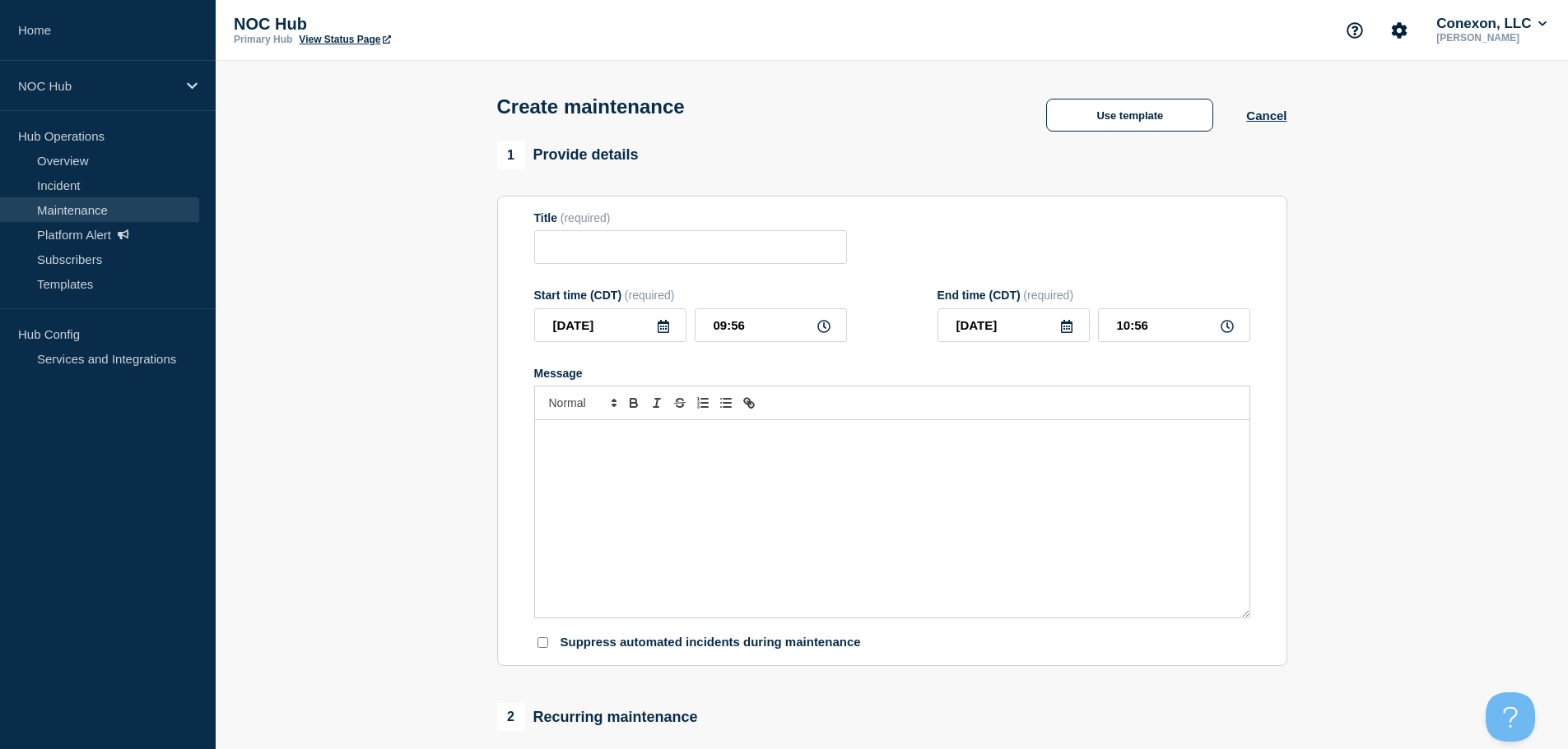
type input "Coop/Service Area | Planned Maintenance | Customers Affected"
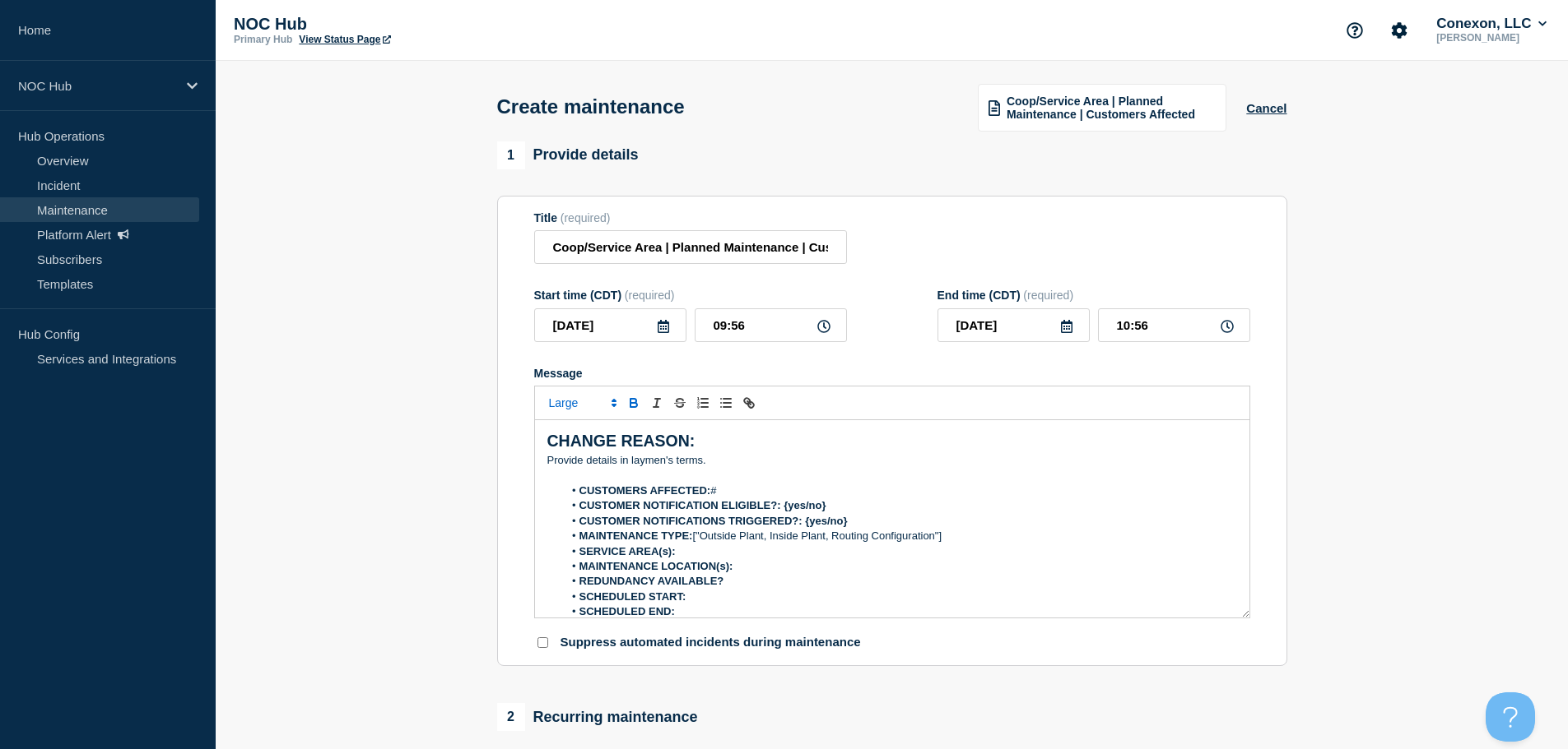
click at [730, 495] on li "CUSTOMERS AFFECTED: #" at bounding box center [900, 491] width 674 height 15
click at [728, 490] on strong "88" at bounding box center [722, 490] width 11 height 12
drag, startPoint x: 751, startPoint y: 465, endPoint x: 350, endPoint y: 442, distance: 401.7
click at [350, 442] on section "1 Provide details Title (required) Coop/Service Area | Planned Maintenance | Cu…" at bounding box center [891, 712] width 1352 height 1141
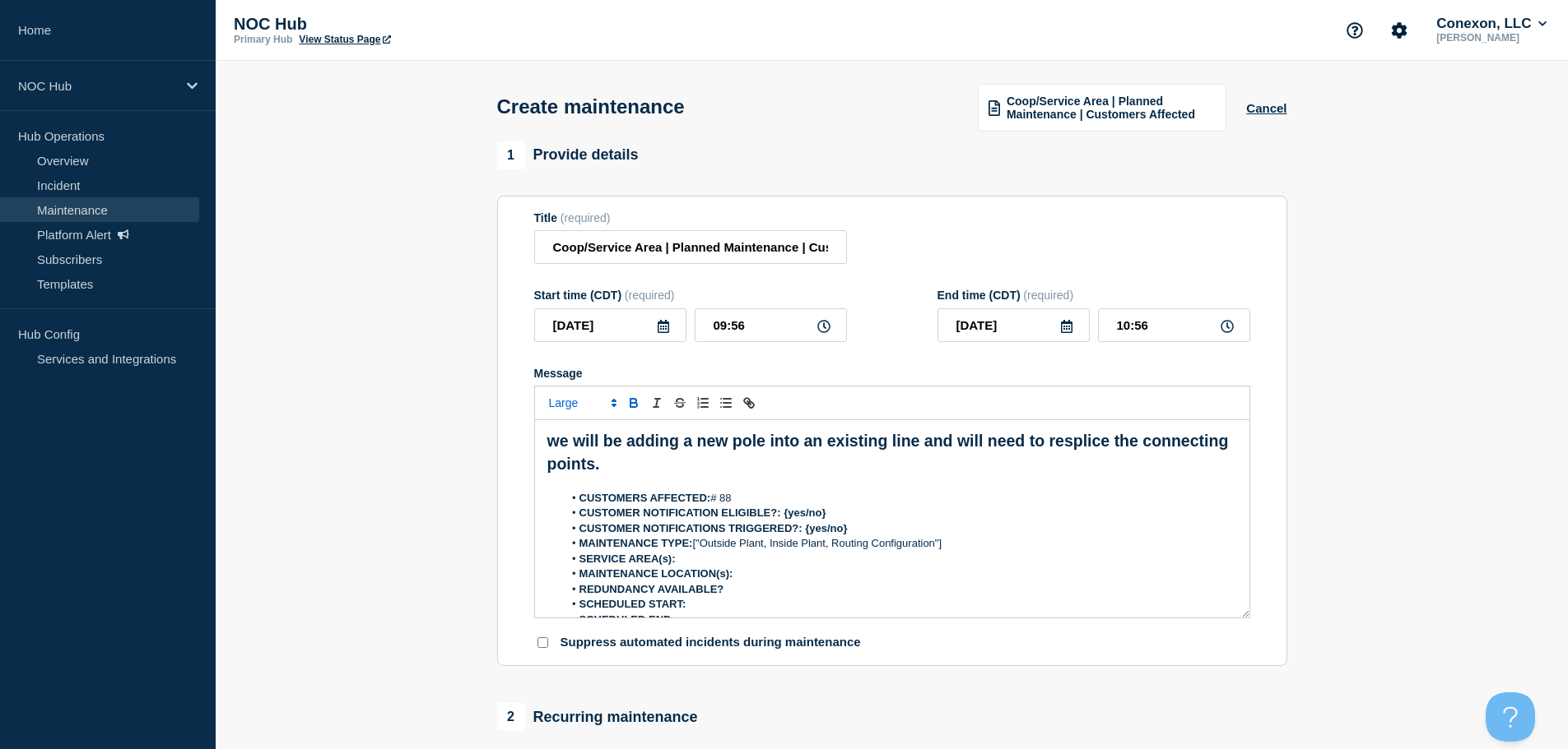
drag, startPoint x: 598, startPoint y: 447, endPoint x: 436, endPoint y: 380, distance: 175.3
click at [436, 380] on section "1 Provide details Title (required) Coop/Service Area | Planned Maintenance | Cu…" at bounding box center [891, 712] width 1352 height 1141
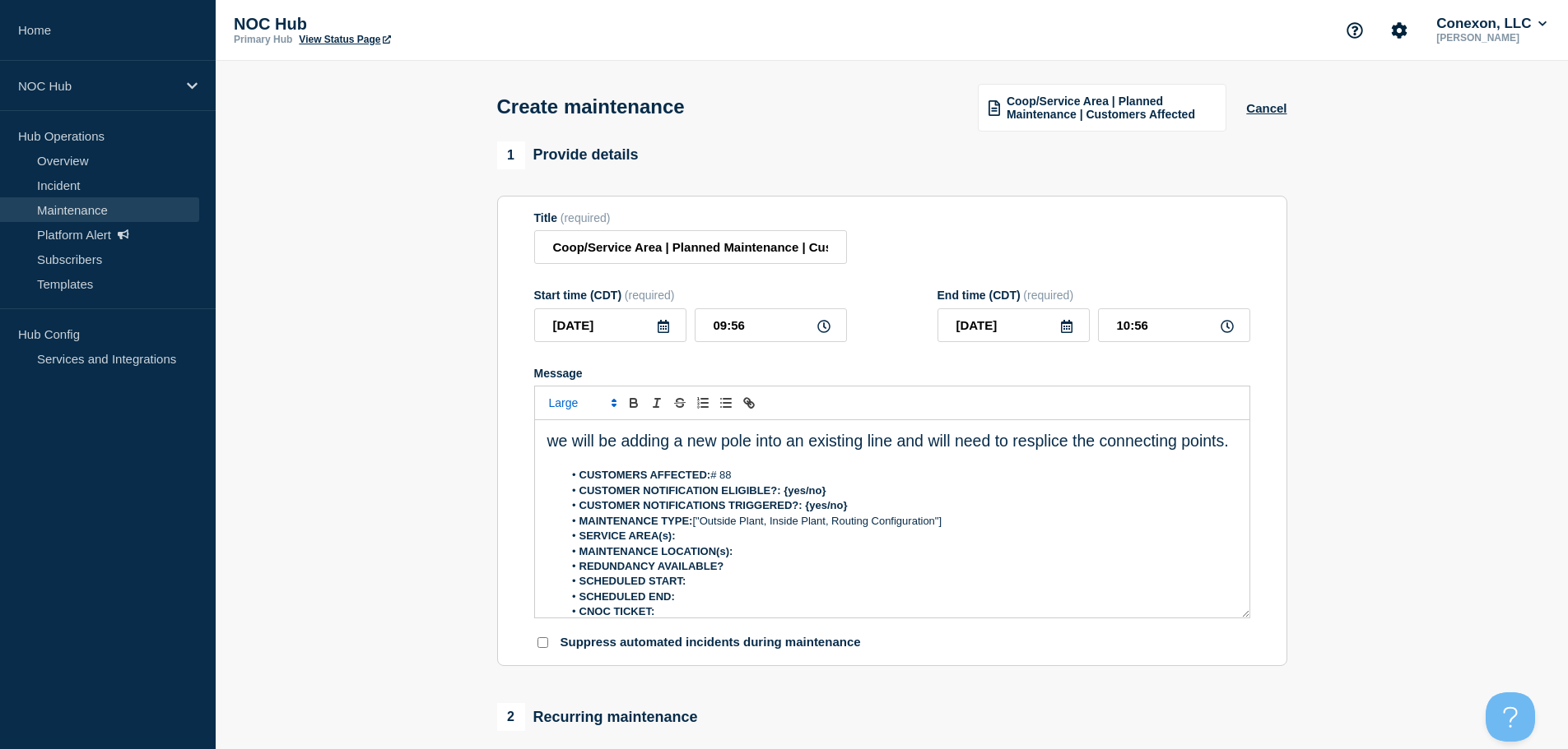
click at [593, 399] on span "Font size" at bounding box center [581, 403] width 80 height 20
click at [581, 450] on span "submenu" at bounding box center [582, 448] width 66 height 22
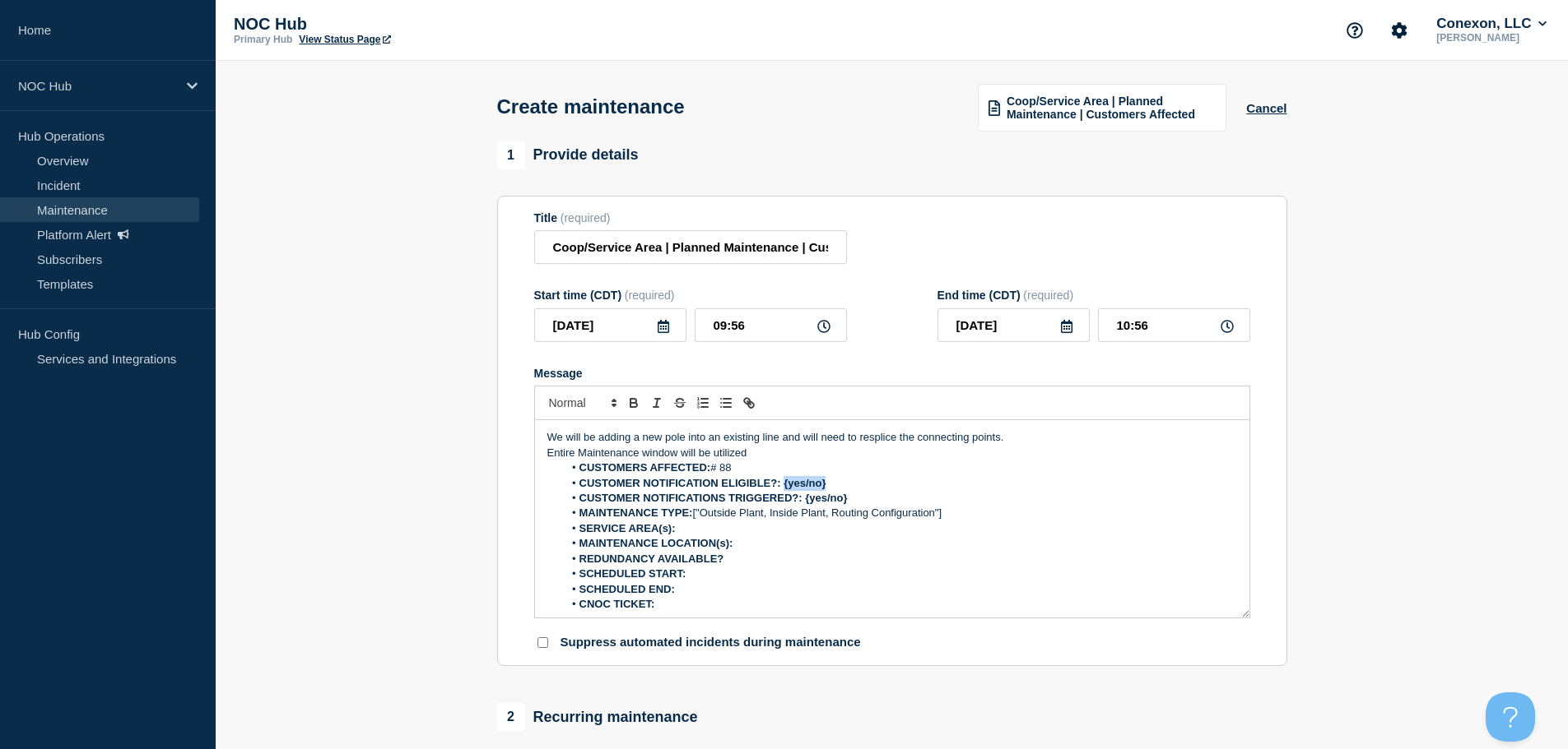
drag, startPoint x: 837, startPoint y: 488, endPoint x: 785, endPoint y: 492, distance: 52.2
click at [785, 491] on li "CUSTOMER NOTIFICATION ELIGIBLE?: {yes/no}" at bounding box center [900, 484] width 674 height 15
drag, startPoint x: 844, startPoint y: 501, endPoint x: 804, endPoint y: 501, distance: 40.0
click at [804, 501] on li "CUSTOMER NOTIFICATIONS TRIGGERED?: {yes/no}" at bounding box center [900, 498] width 674 height 15
drag, startPoint x: 960, startPoint y: 512, endPoint x: 696, endPoint y: 514, distance: 264.0
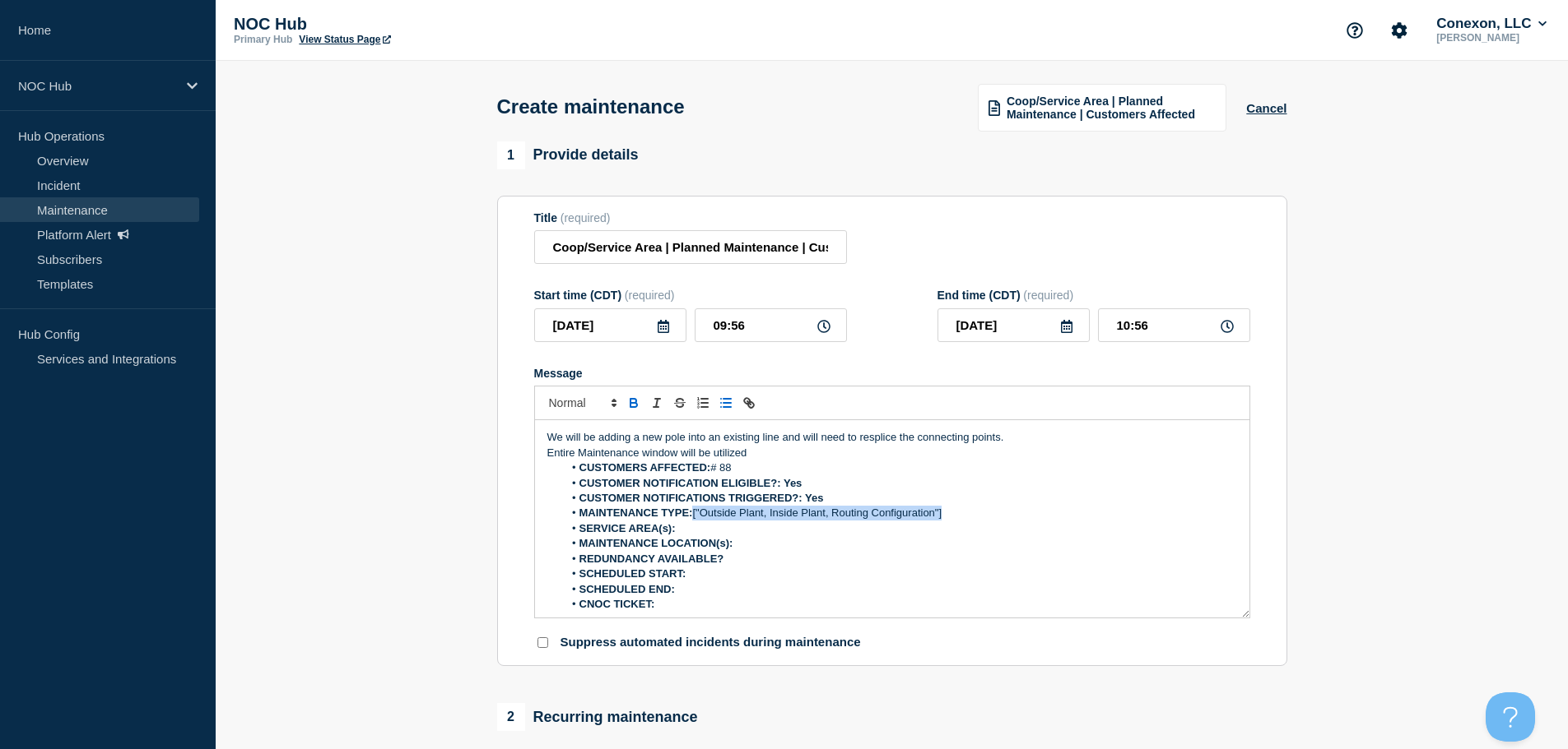
click at [696, 514] on li "MAINTENANCE TYPE: ["Outside Plant, Inside Plant, Routing Configuration"]" at bounding box center [900, 514] width 674 height 15
click at [730, 560] on strong "REDUNDANCY AVAILABLE? No" at bounding box center [660, 558] width 162 height 12
click at [691, 619] on p "Message" at bounding box center [891, 620] width 690 height 15
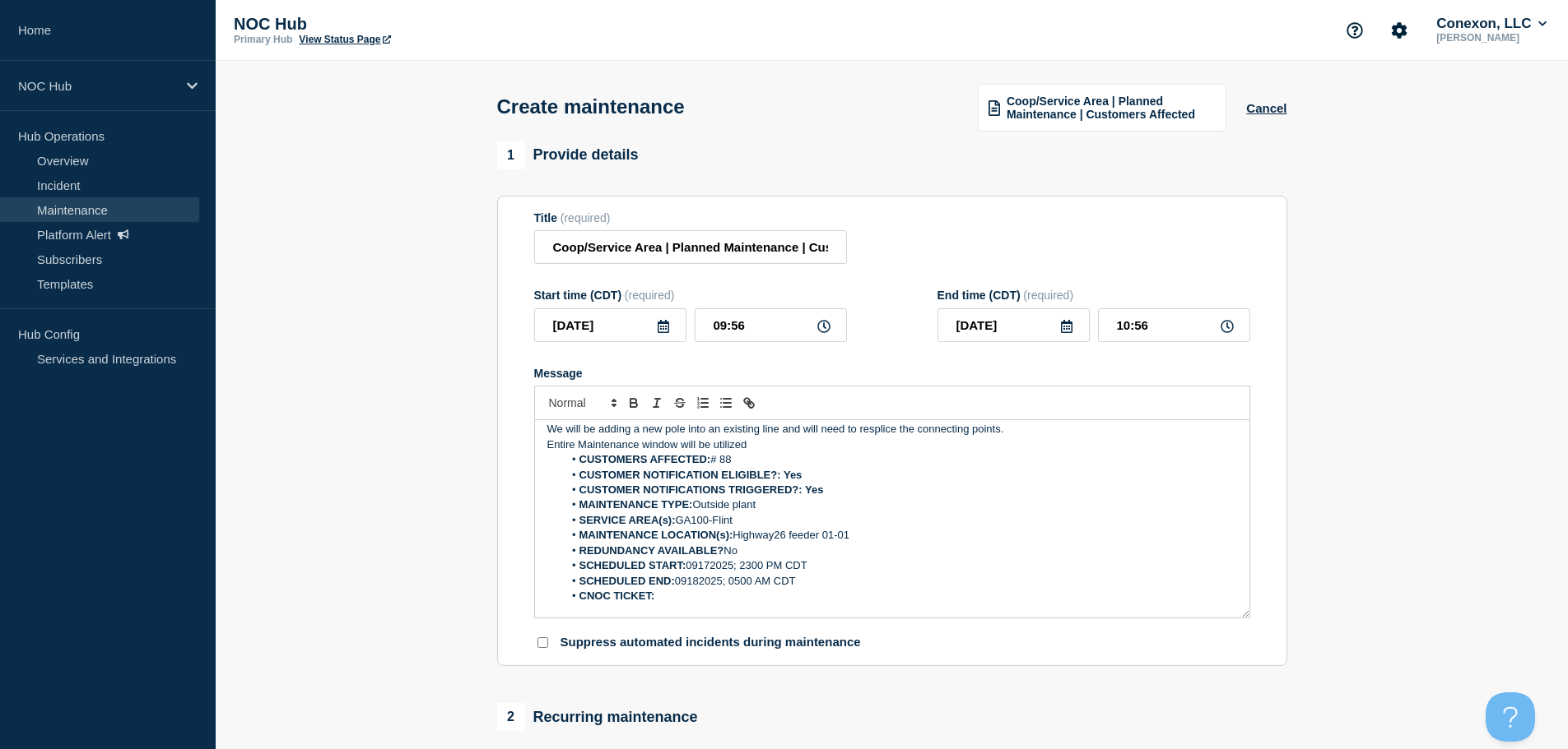
click at [696, 601] on li "CNOC TICKET:" at bounding box center [900, 597] width 674 height 15
click at [623, 342] on input "2025-09-11" at bounding box center [609, 325] width 152 height 34
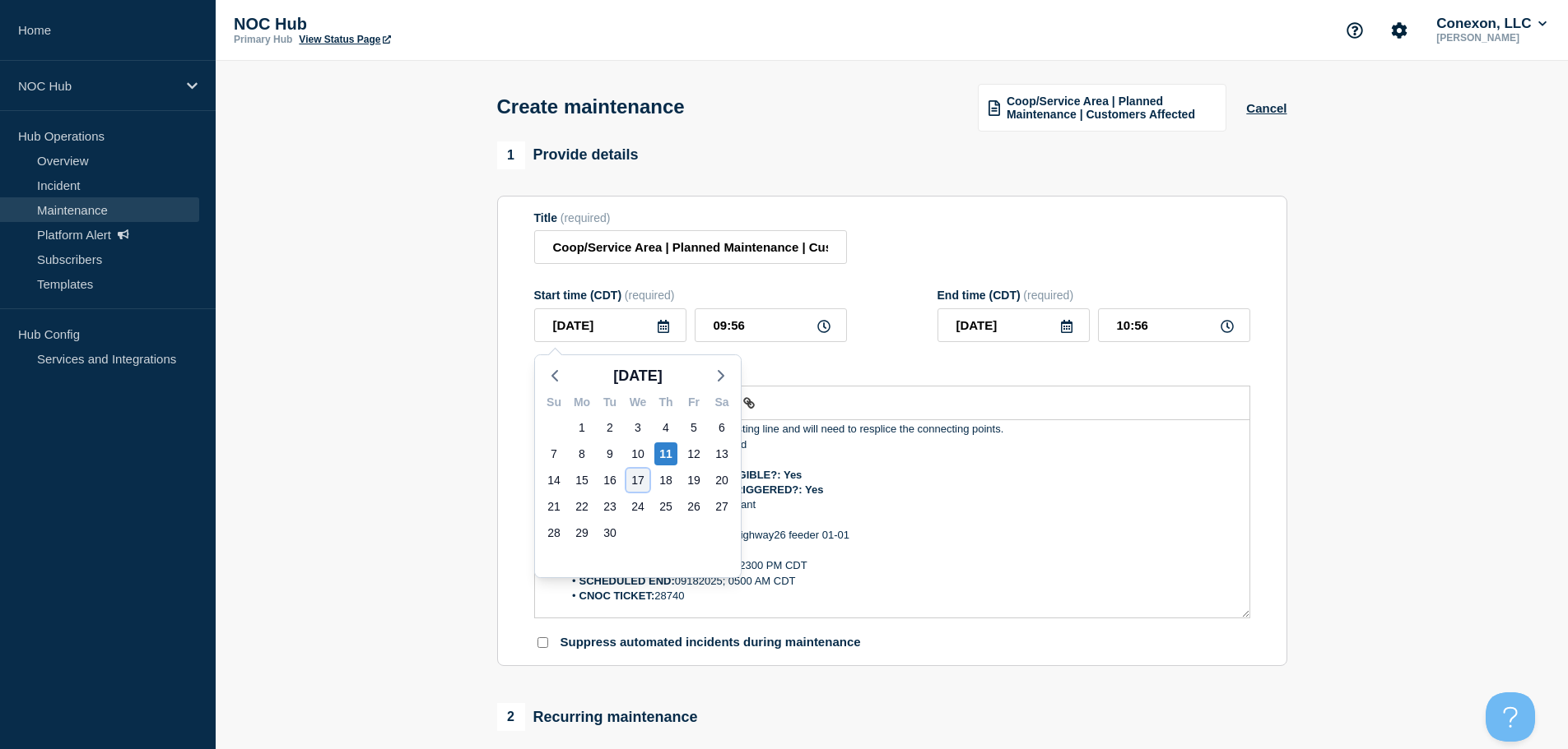
click at [645, 482] on div "17" at bounding box center [638, 480] width 23 height 23
type input "2025-09-17"
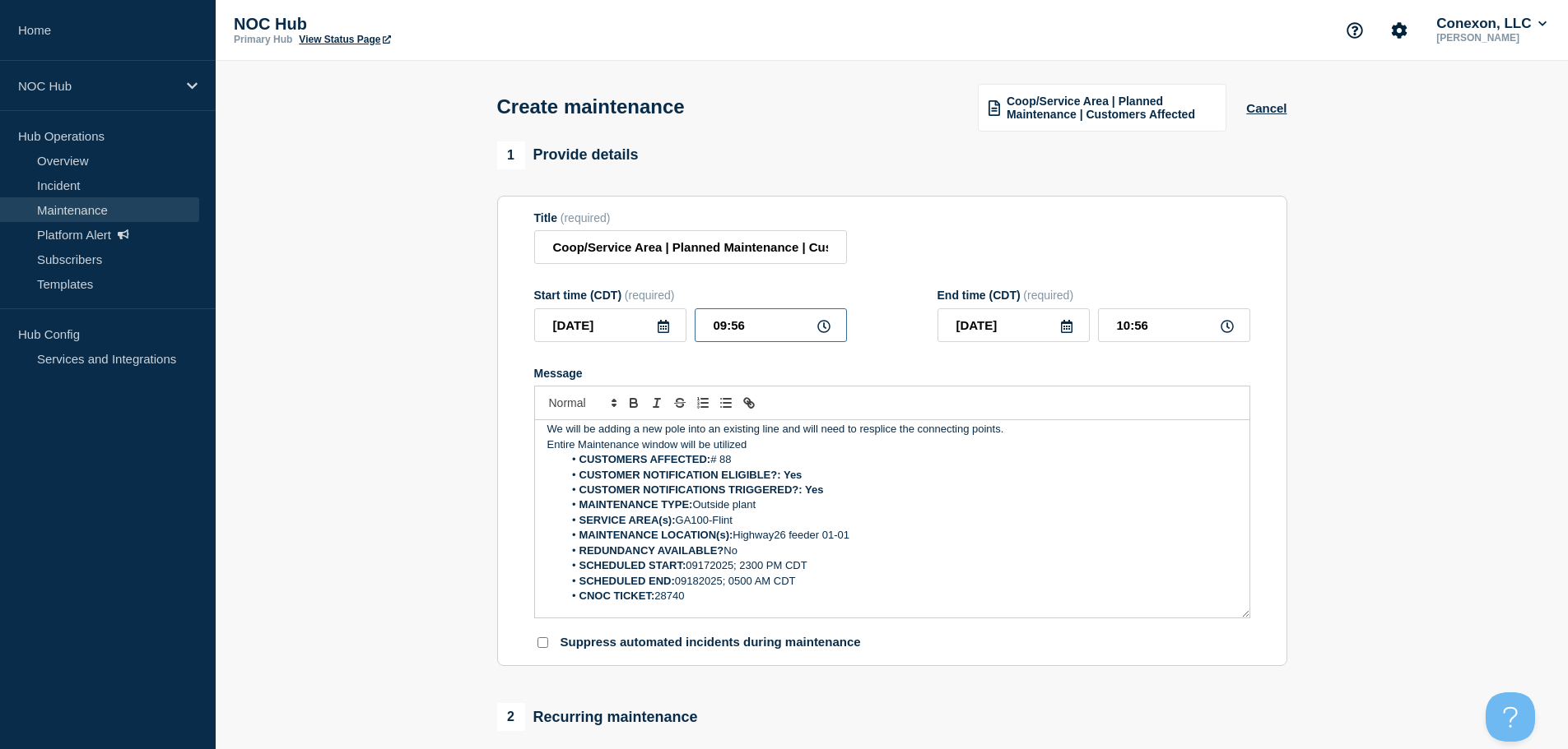
drag, startPoint x: 749, startPoint y: 334, endPoint x: 602, endPoint y: 357, distance: 148.8
click at [628, 338] on div "2025-09-17 09:56" at bounding box center [690, 325] width 312 height 34
type input "23:00"
type input "2025-09-18"
type input "05:00"
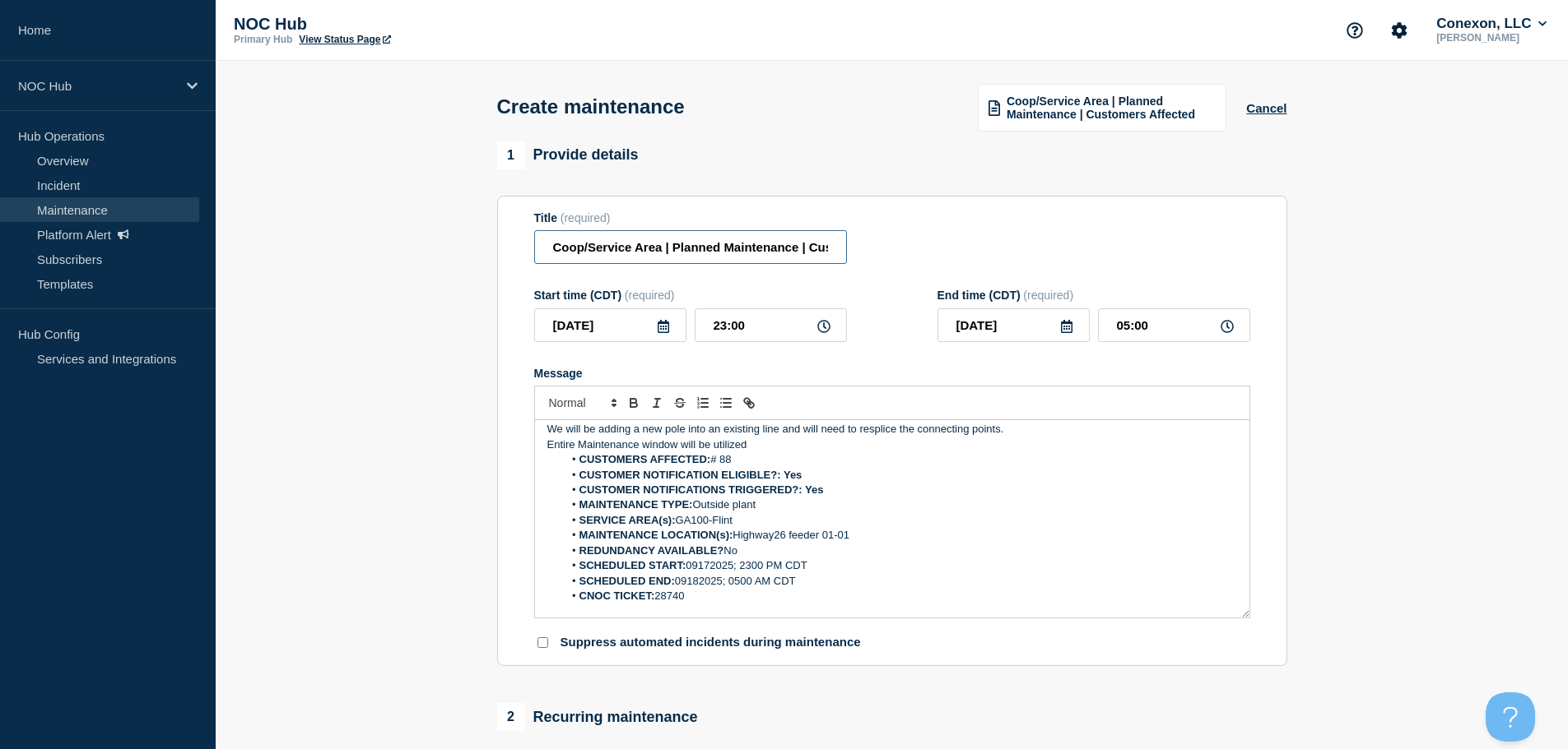
drag, startPoint x: 660, startPoint y: 247, endPoint x: 503, endPoint y: 250, distance: 157.0
click at [505, 253] on section "Title (required) Coop/Service Area | Planned Maintenance | Customers Affected S…" at bounding box center [891, 431] width 790 height 471
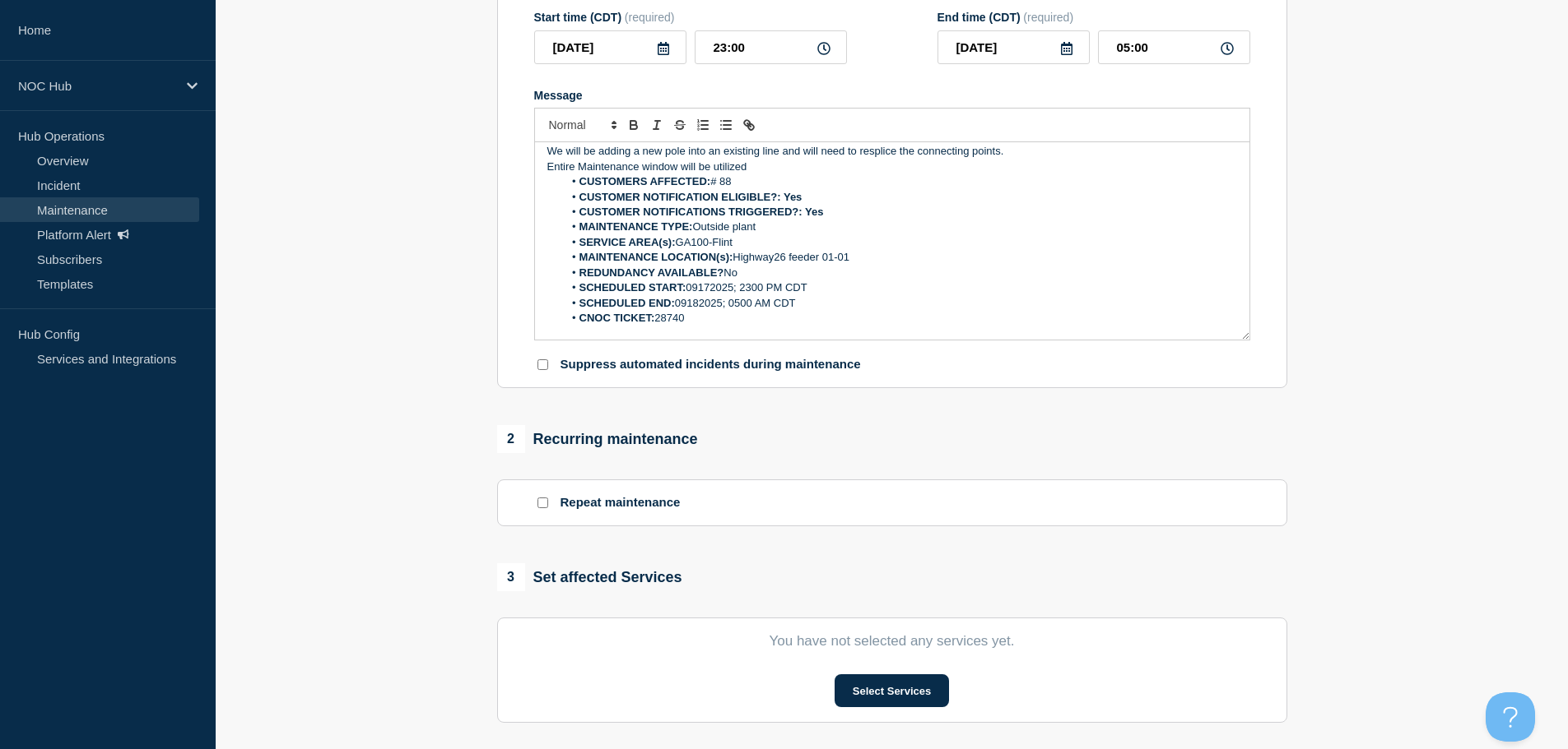
scroll to position [494, 0]
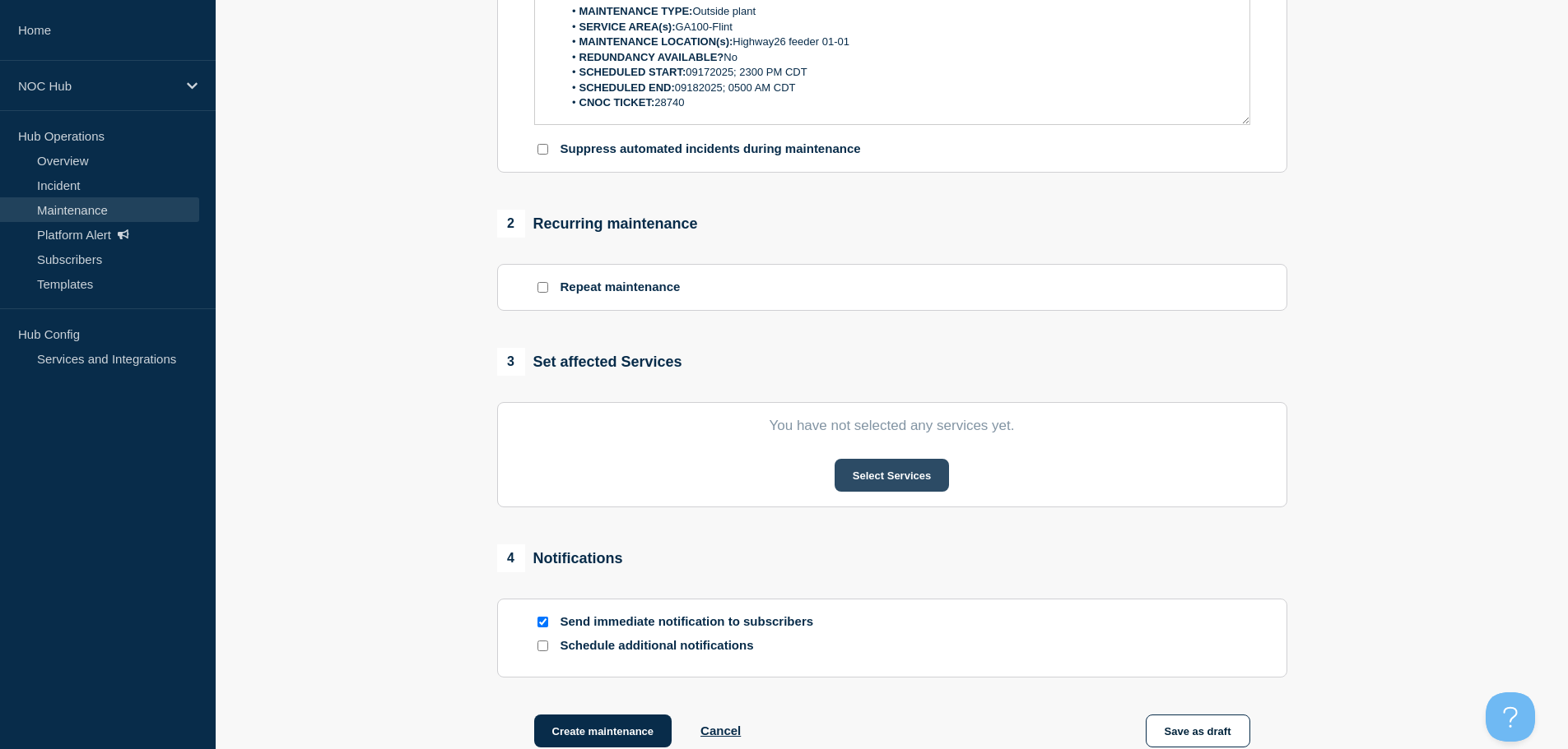
type input "GA100-Hwy26 | Planned Maintenance | Customers Affected"
click at [870, 489] on button "Select Services" at bounding box center [891, 475] width 115 height 33
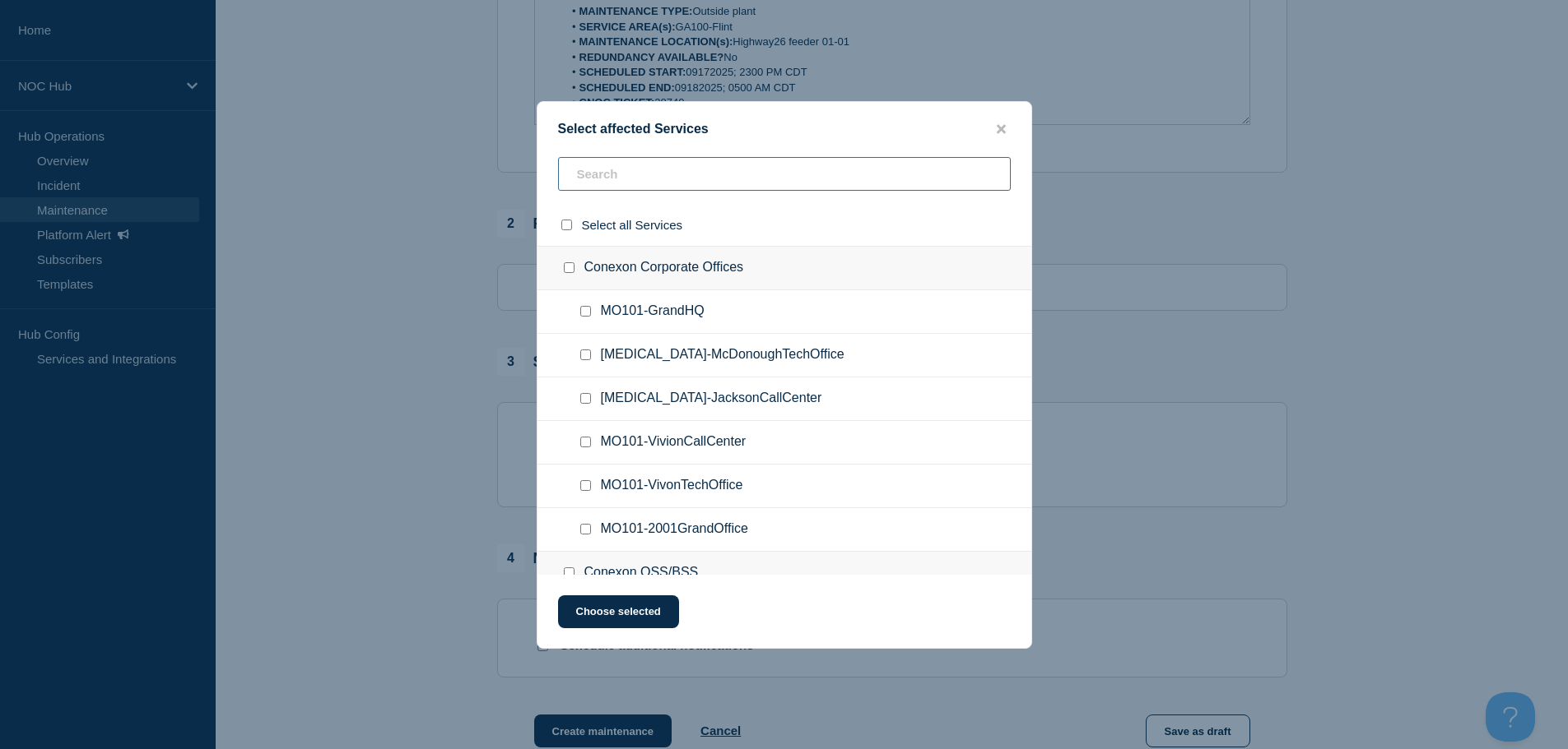
click at [641, 177] on input "text" at bounding box center [784, 174] width 452 height 34
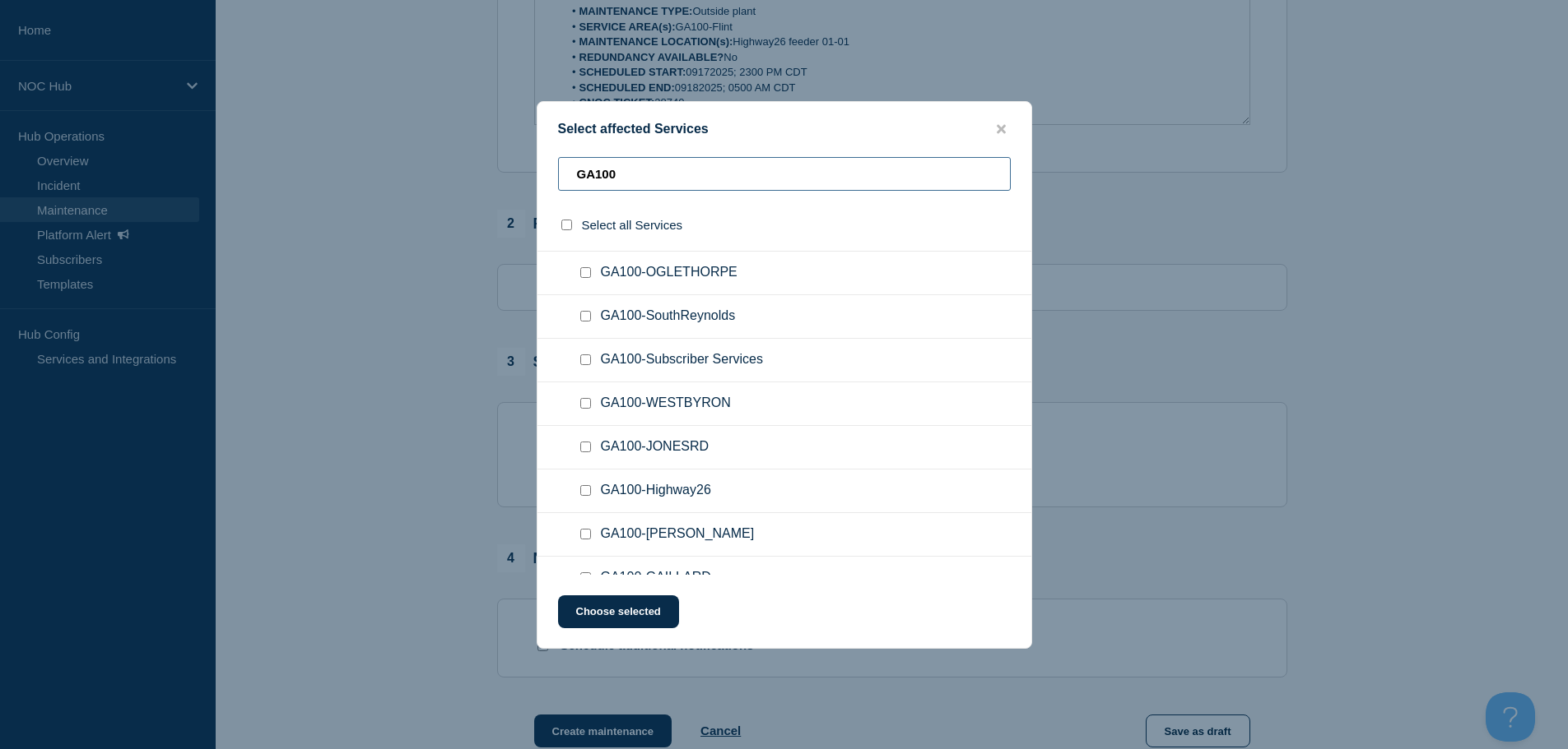
type input "GA100"
click at [588, 490] on input "GA100-Highway26 checkbox" at bounding box center [585, 490] width 10 height 10
checkbox input "true"
click at [640, 607] on button "Choose selected" at bounding box center [619, 612] width 121 height 33
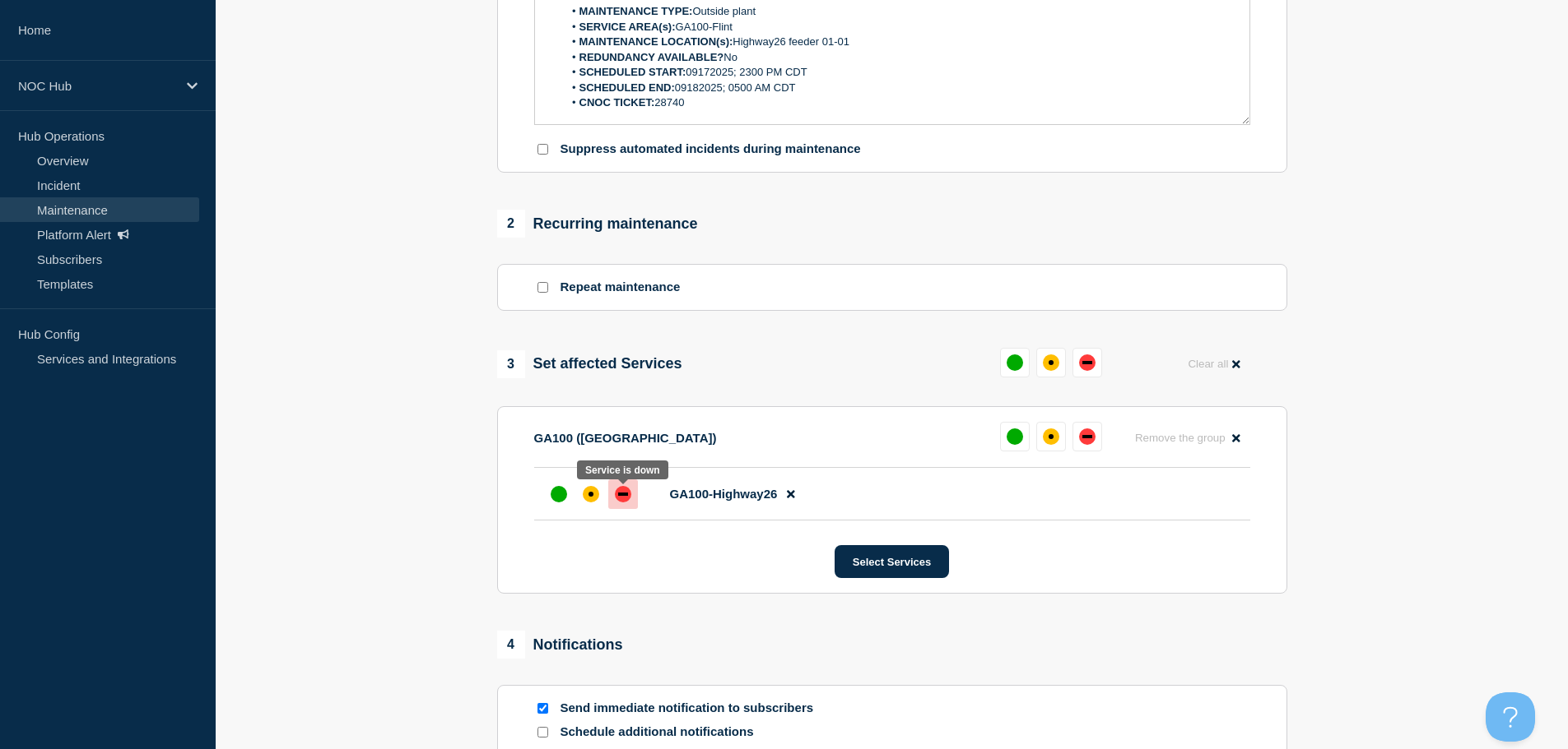
click at [620, 495] on div "down" at bounding box center [623, 494] width 16 height 16
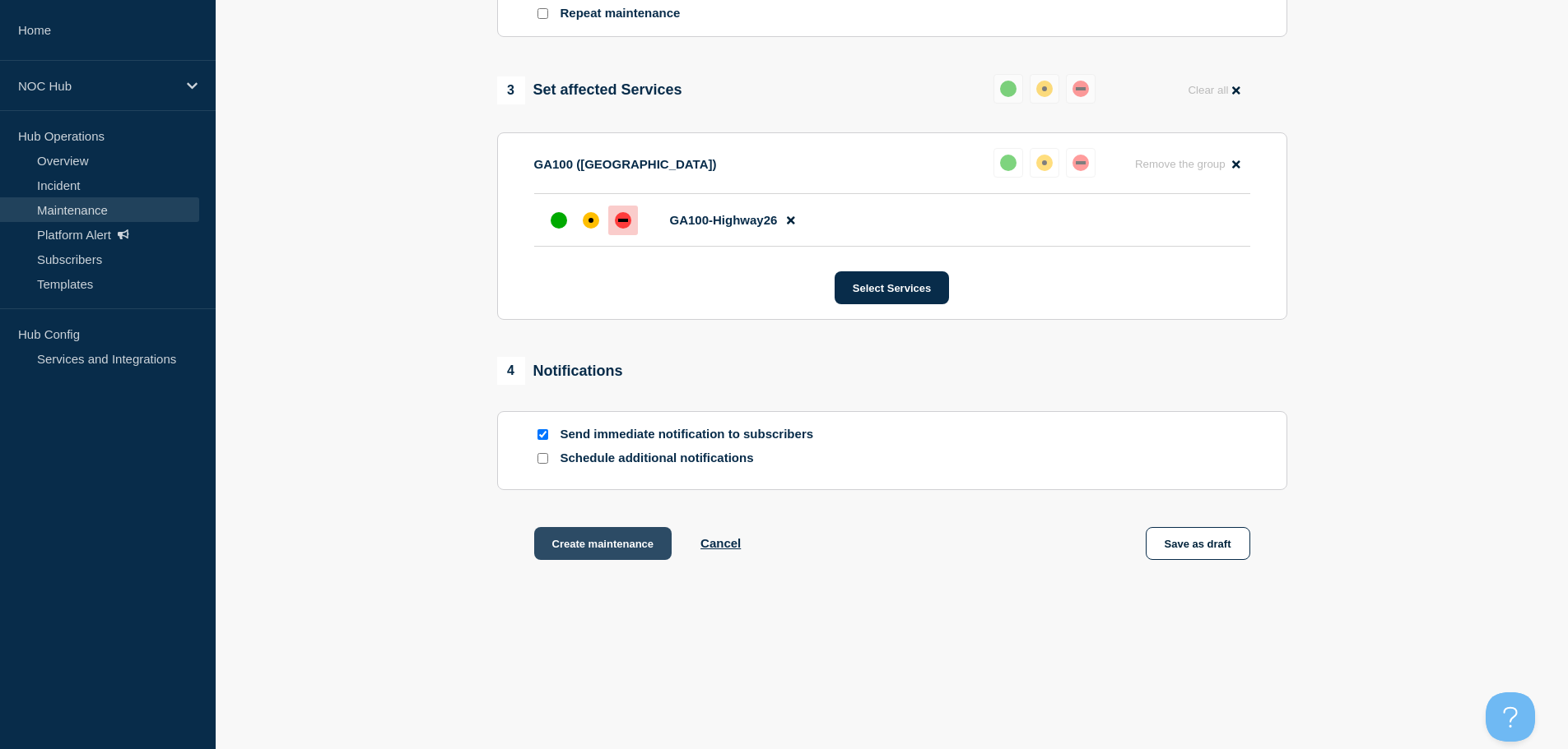
click at [620, 540] on button "Create maintenance" at bounding box center [603, 543] width 138 height 33
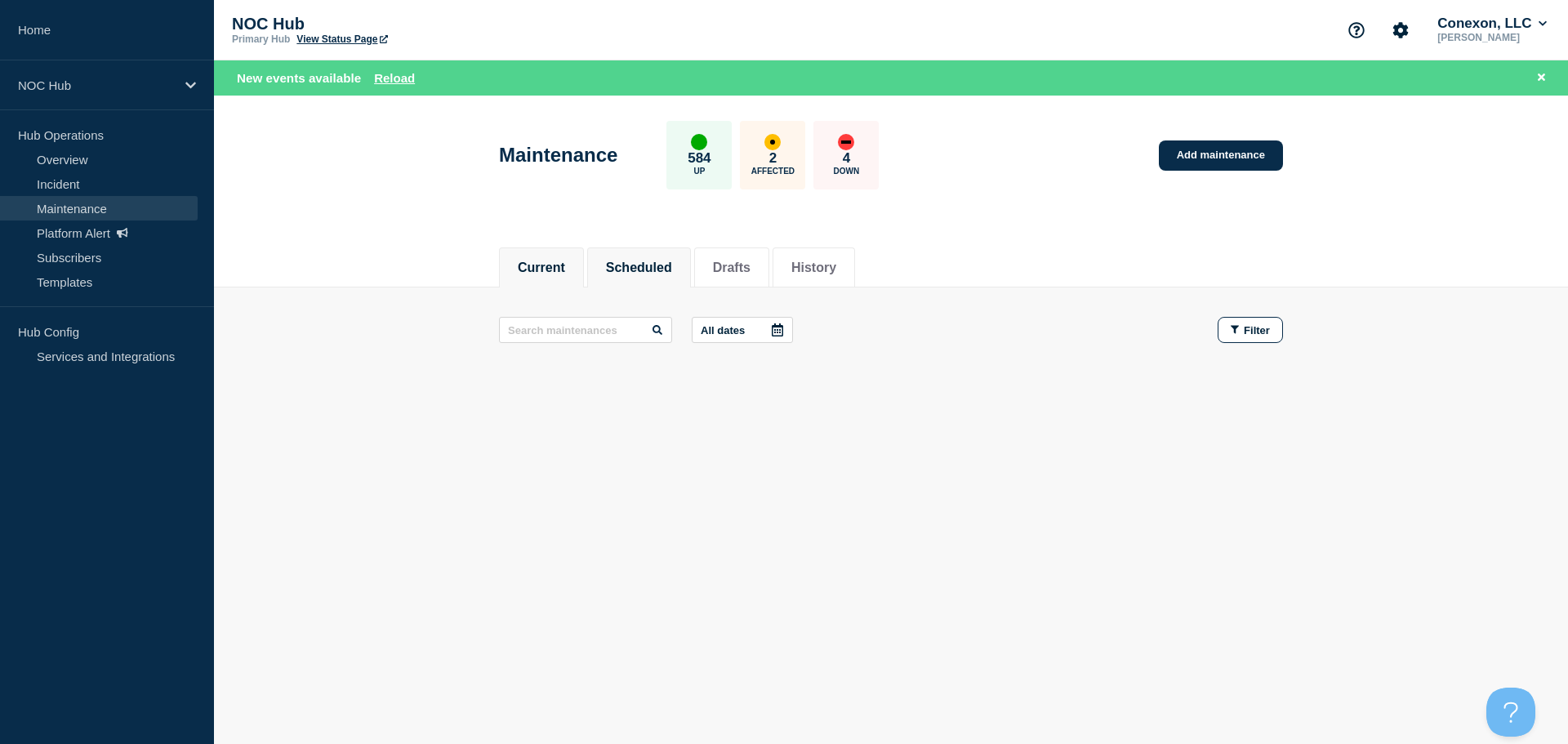
click at [691, 260] on li "Scheduled" at bounding box center [638, 267] width 103 height 40
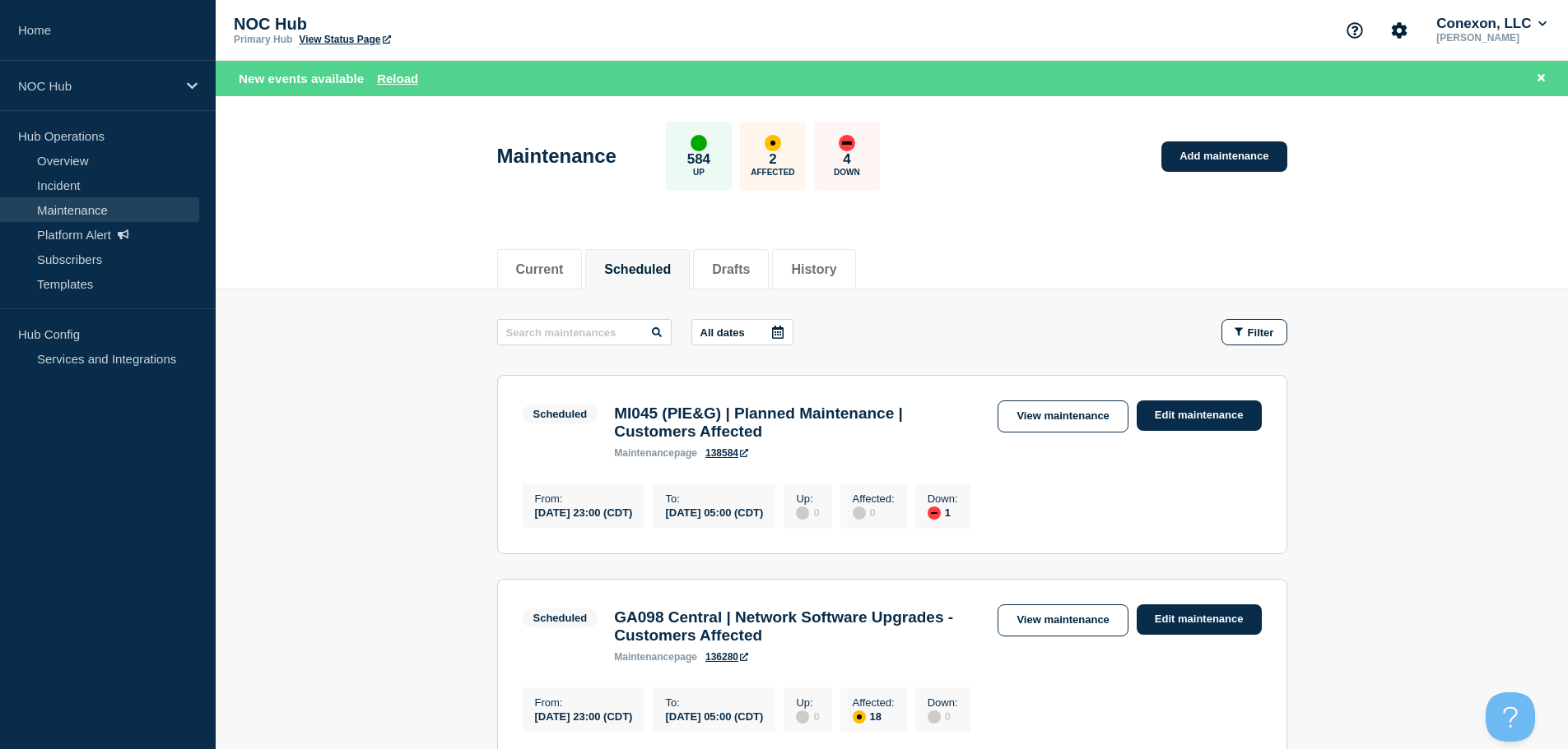
click at [757, 331] on button "All dates" at bounding box center [742, 332] width 102 height 26
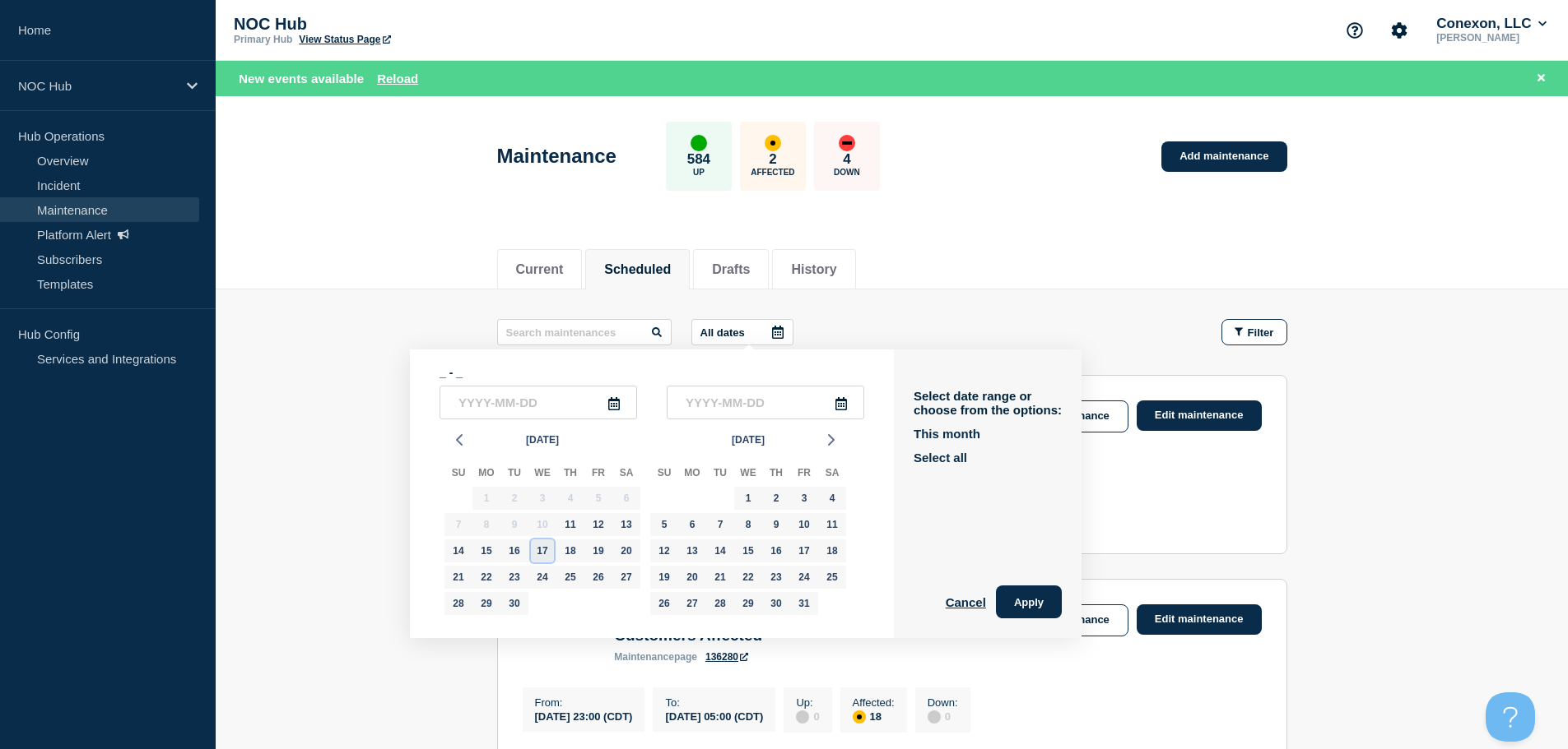
click at [547, 552] on div "17" at bounding box center [542, 550] width 23 height 23
type input "2025-09-17"
click at [575, 551] on div "18" at bounding box center [570, 550] width 23 height 23
type input "2025-09-18"
drag, startPoint x: 1038, startPoint y: 595, endPoint x: 1037, endPoint y: 571, distance: 24.0
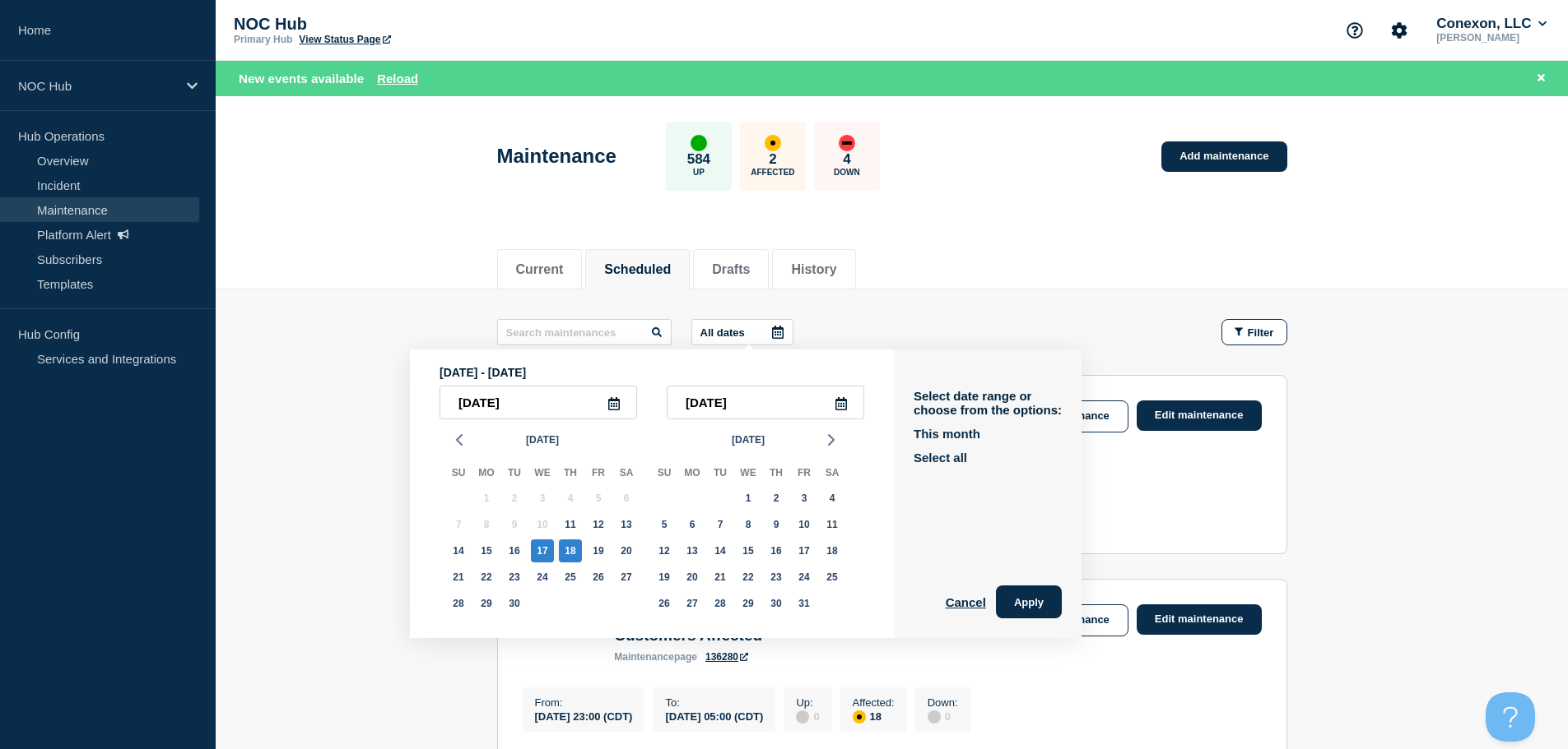
click at [1038, 596] on button "Apply" at bounding box center [1029, 601] width 66 height 33
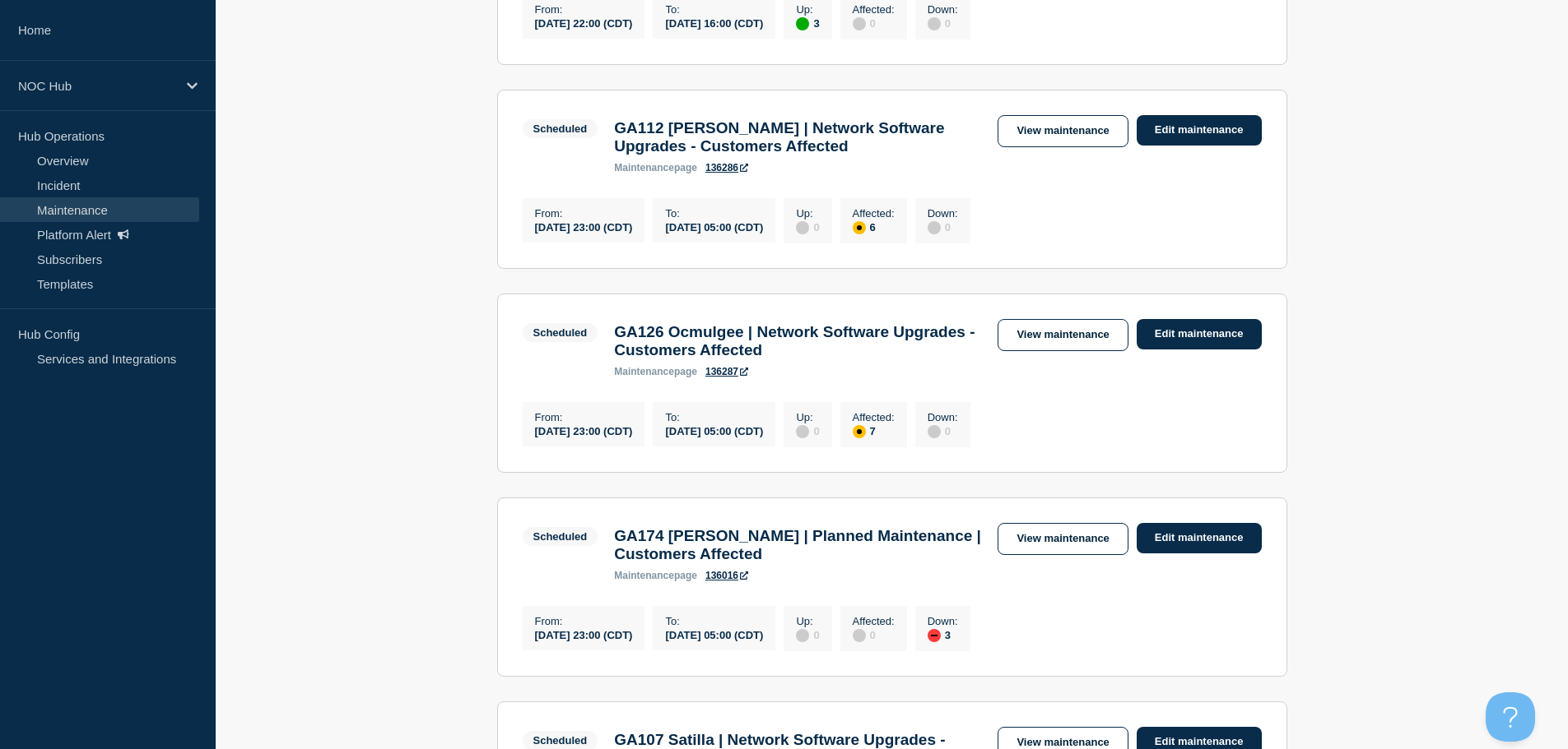
scroll to position [576, 0]
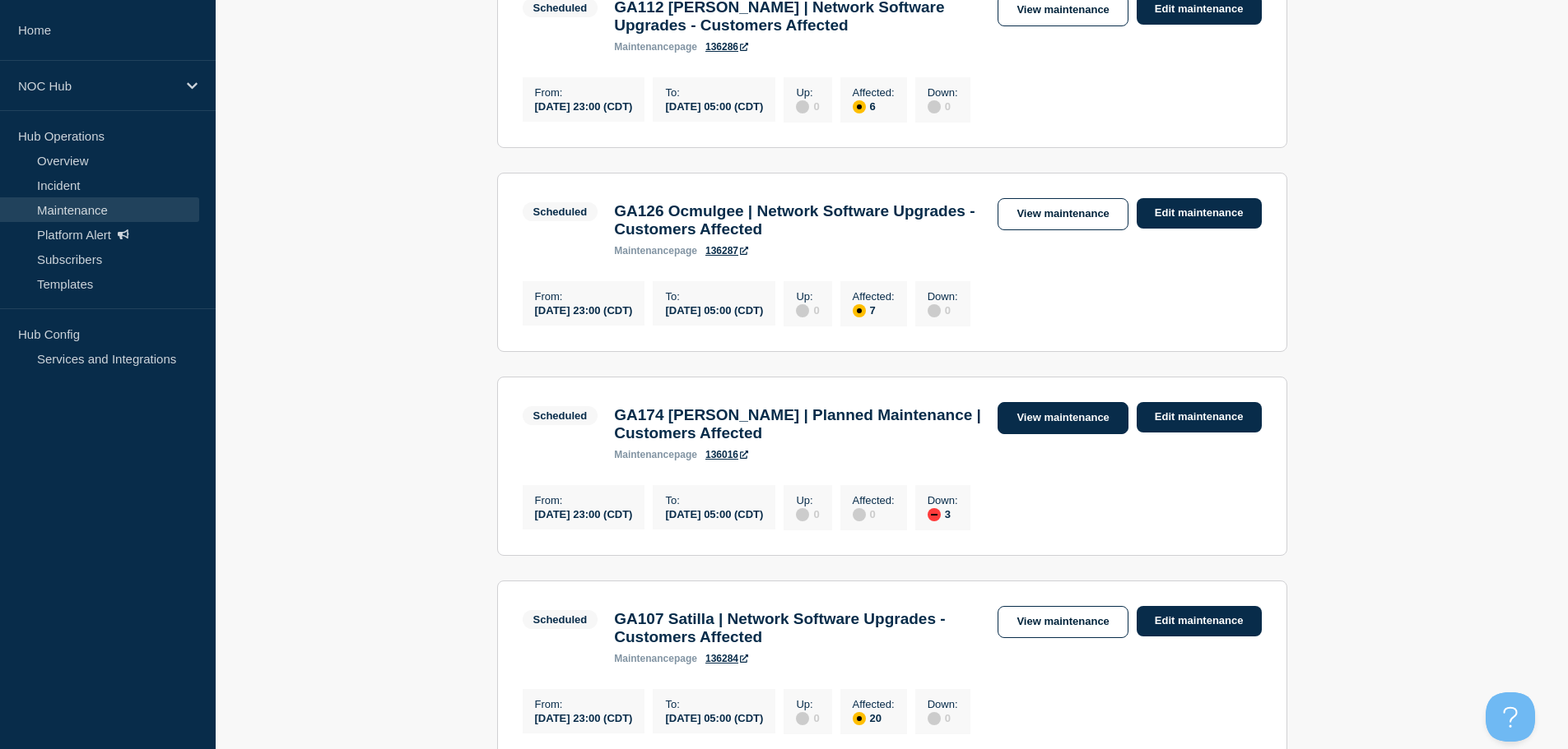
click at [1031, 434] on link "View maintenance" at bounding box center [1062, 418] width 130 height 32
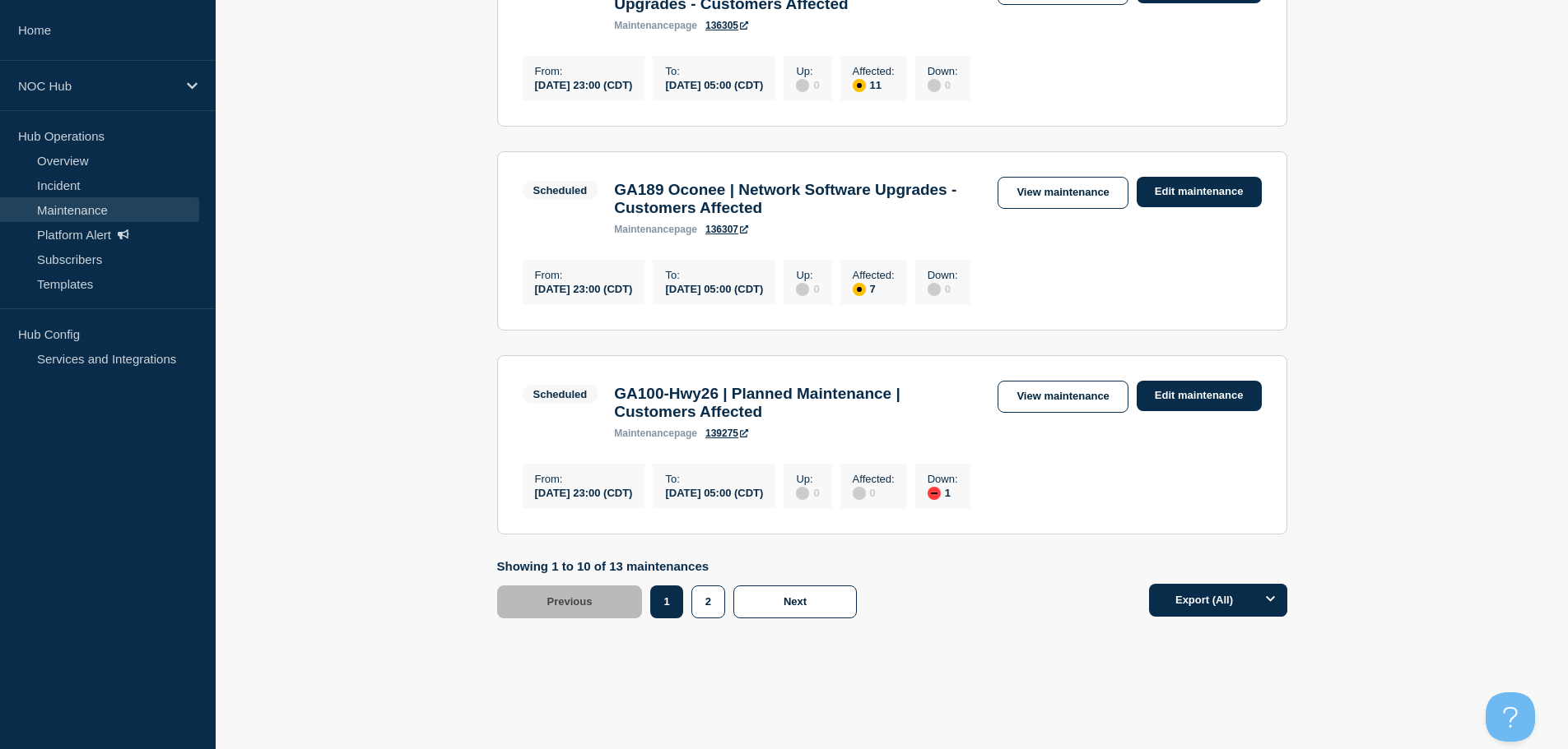
scroll to position [1937, 0]
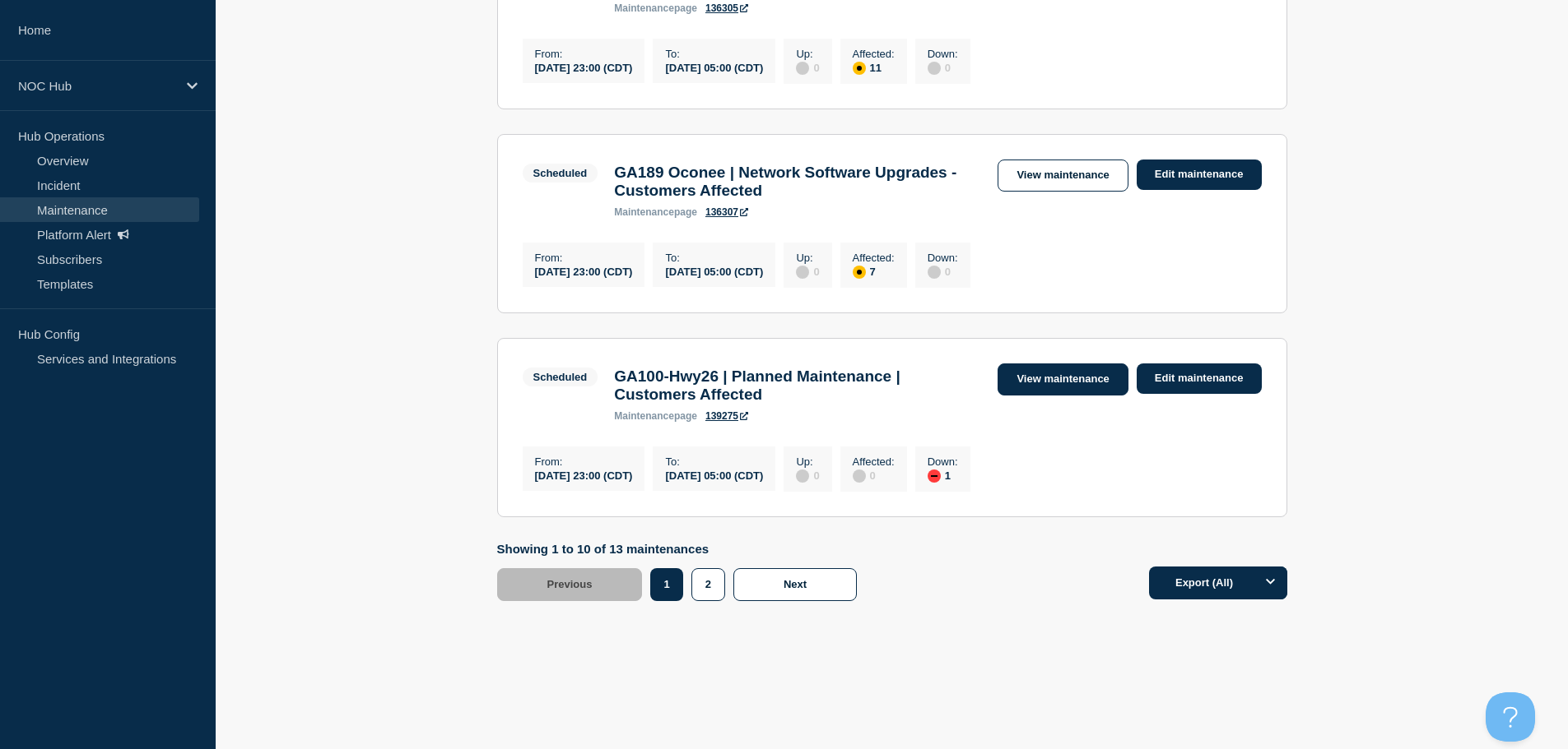
click at [1059, 368] on link "View maintenance" at bounding box center [1062, 379] width 130 height 32
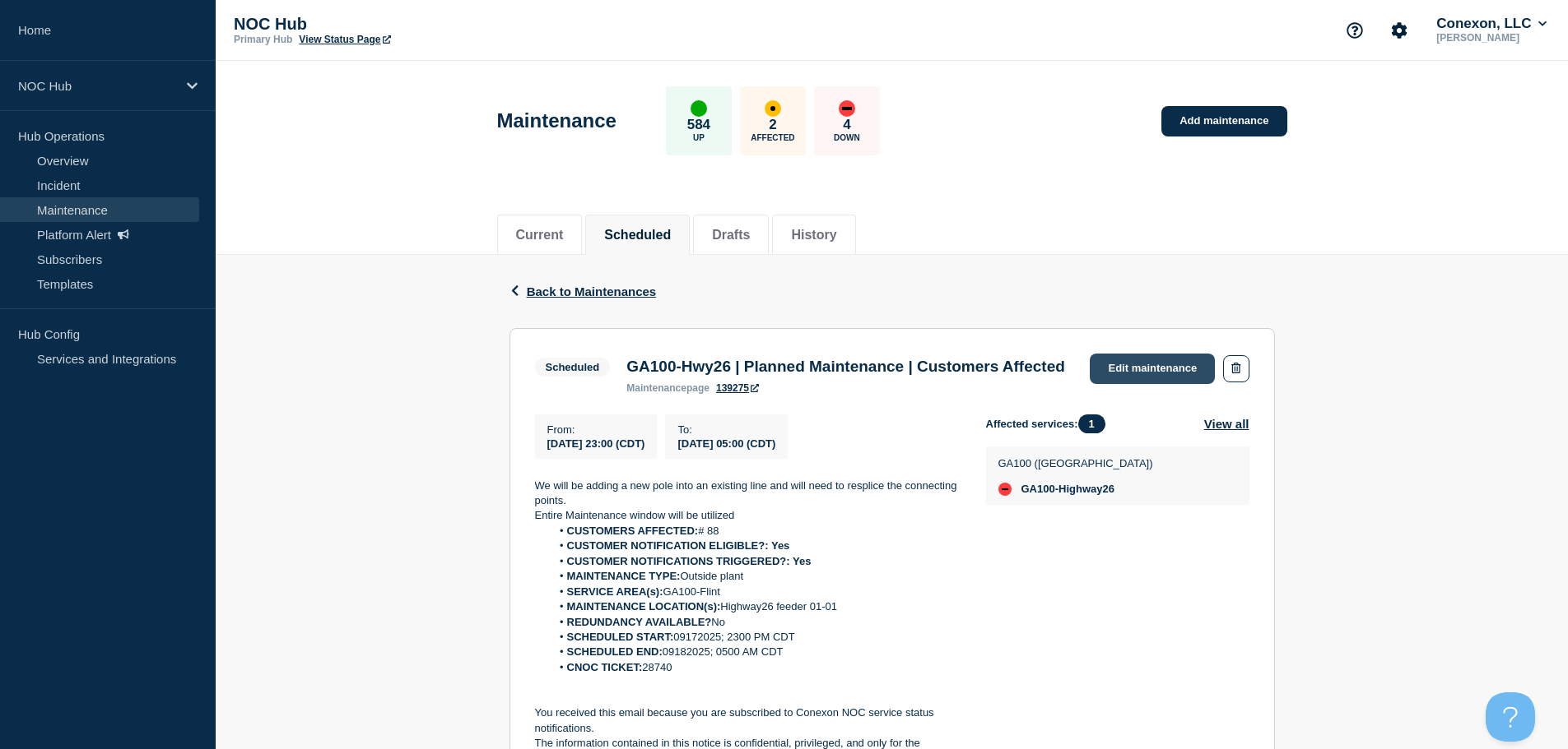
click at [1139, 369] on link "Edit maintenance" at bounding box center [1152, 369] width 125 height 30
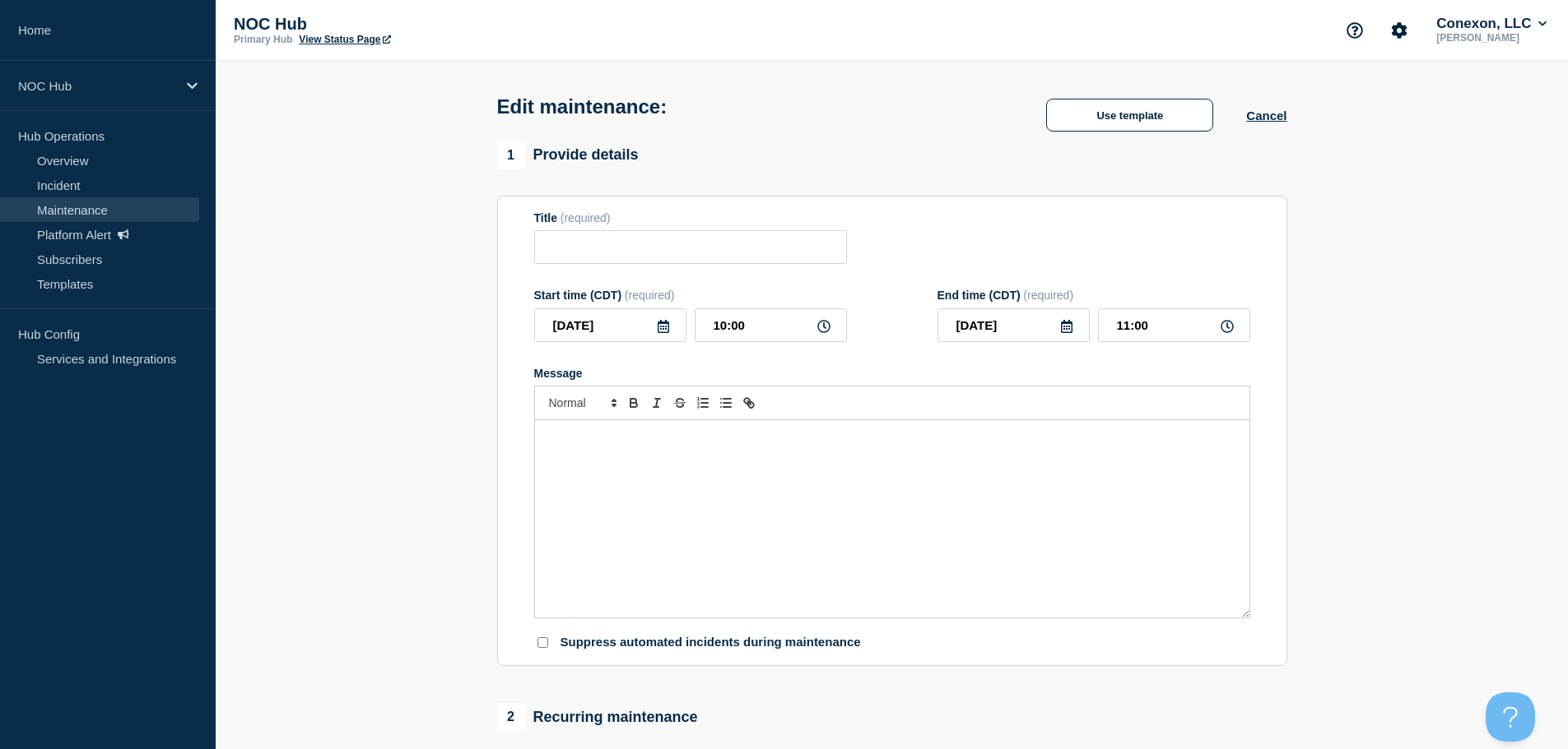
type input "GA100-Hwy26 | Planned Maintenance | Customers Affected"
type input "2025-09-17"
type input "23:00"
type input "2025-09-18"
type input "05:00"
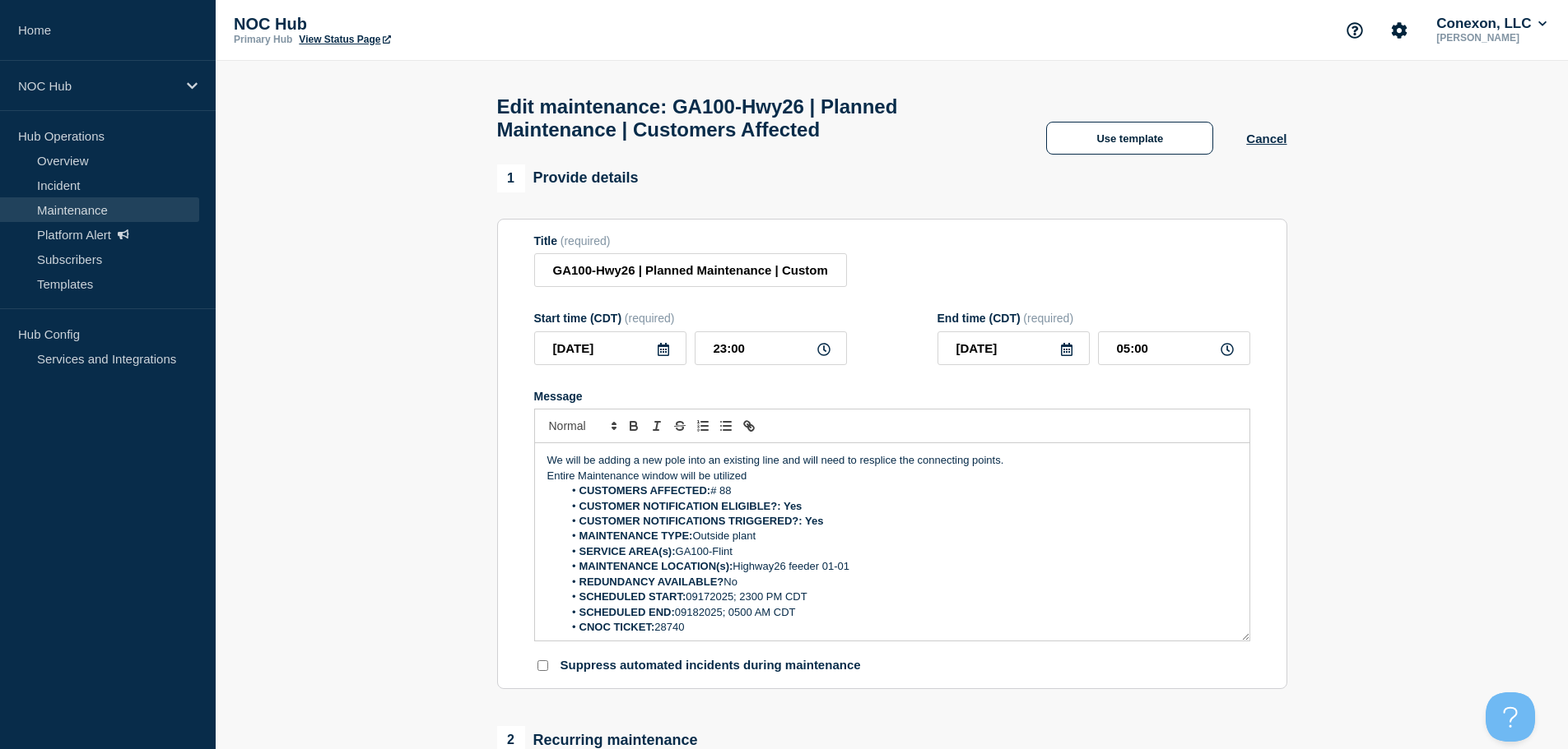
click at [727, 498] on li "CUSTOMERS AFFECTED: # 88" at bounding box center [900, 491] width 674 height 15
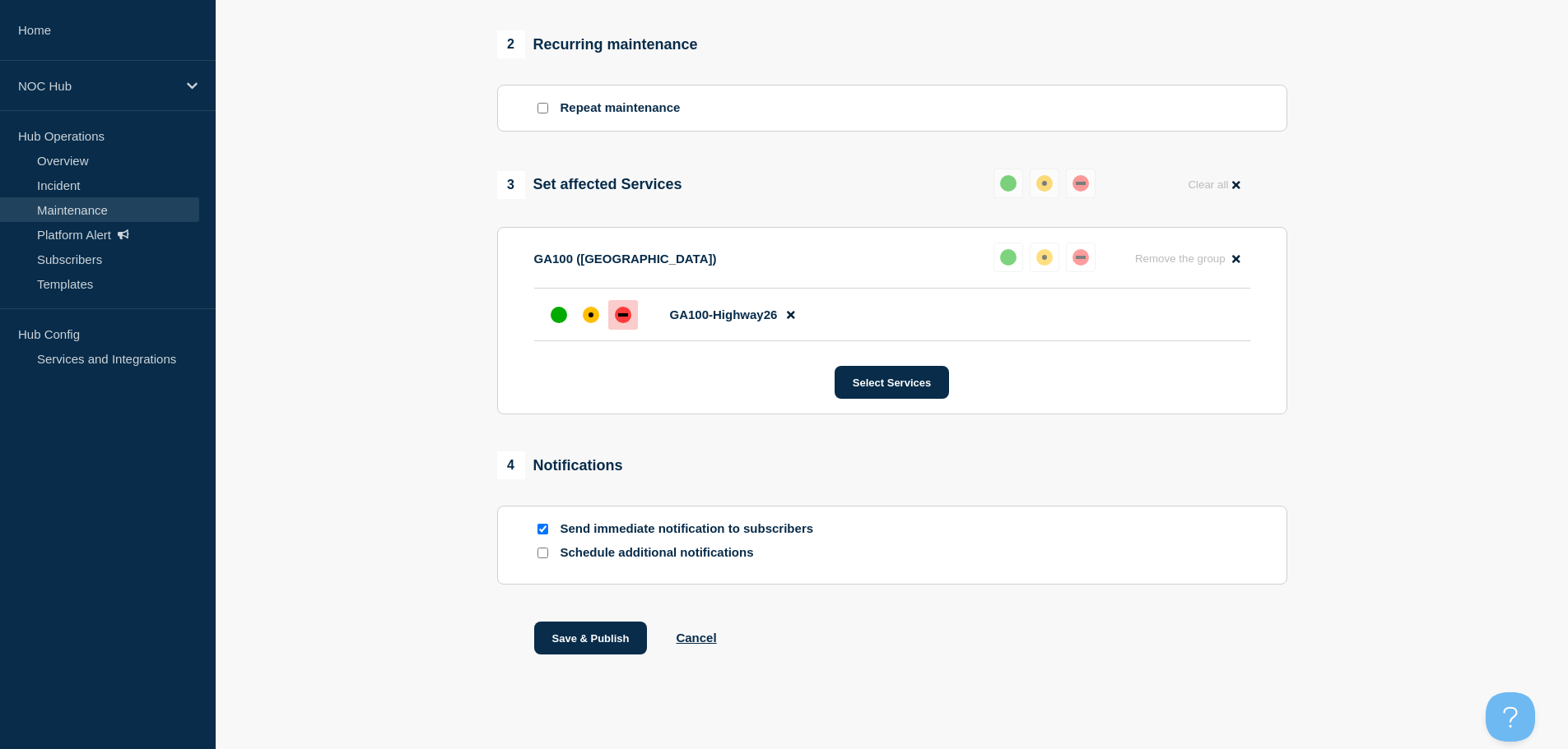
scroll to position [716, 0]
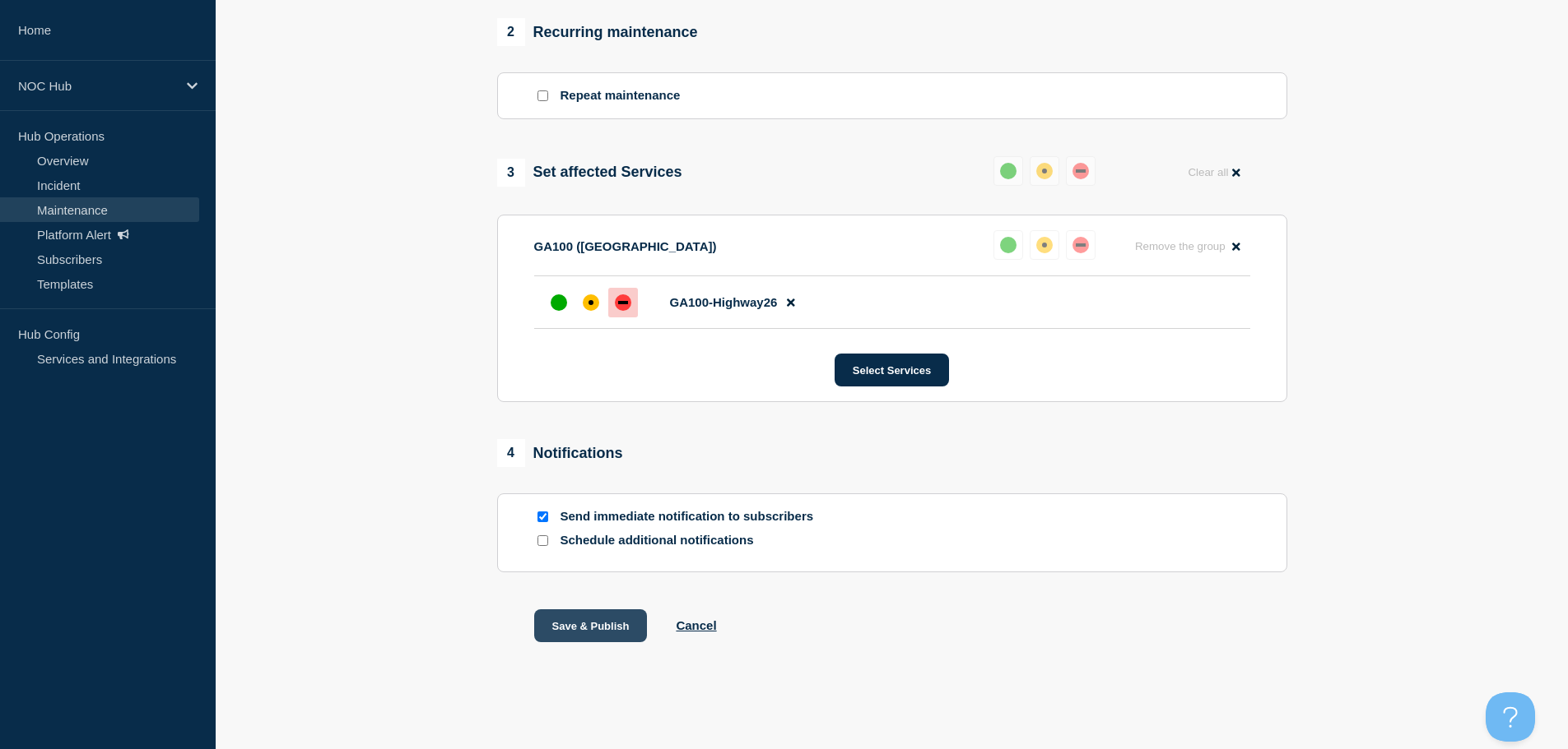
click at [594, 623] on button "Save & Publish" at bounding box center [590, 625] width 114 height 33
